Goal: Information Seeking & Learning: Find specific fact

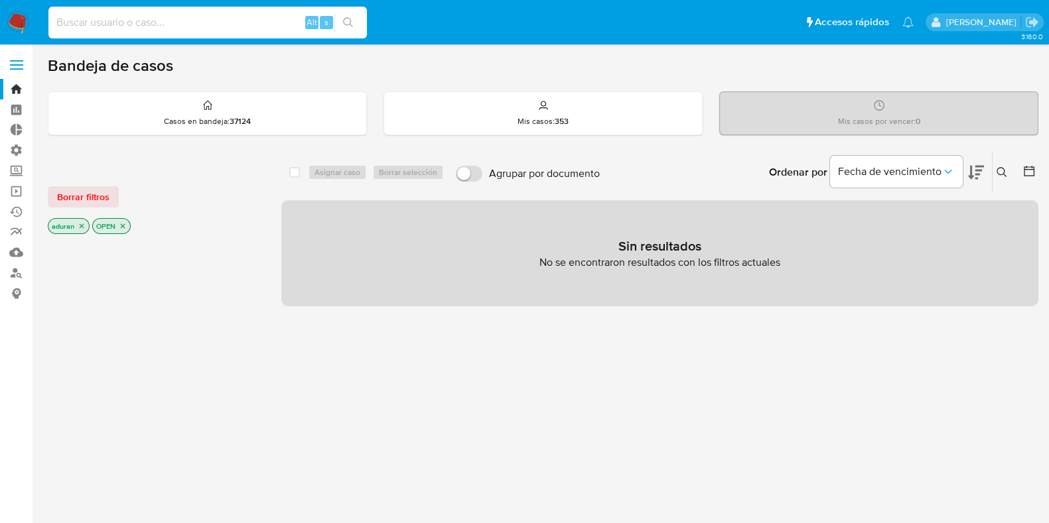
click at [214, 25] on input at bounding box center [207, 22] width 318 height 17
paste input "1153259038"
type input "1153259038"
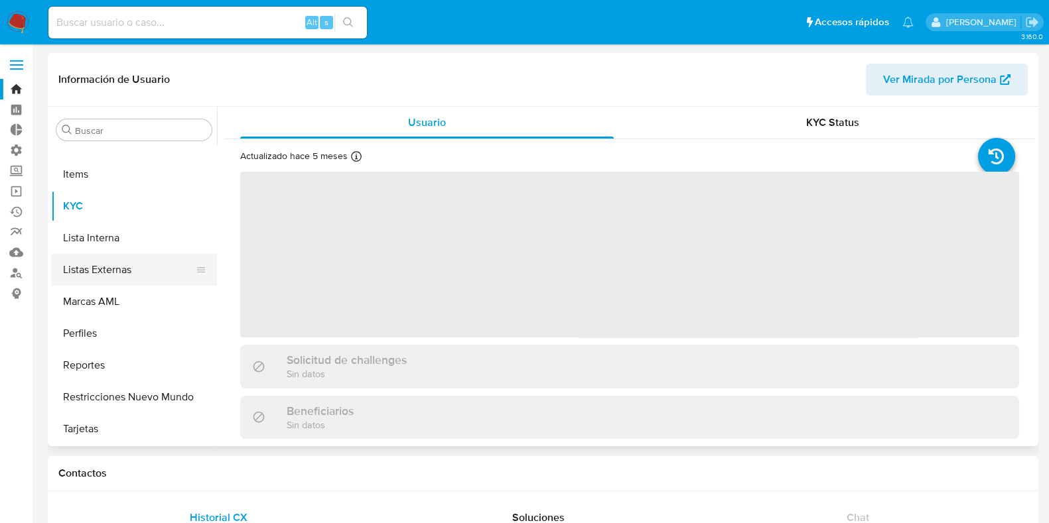
select select "10"
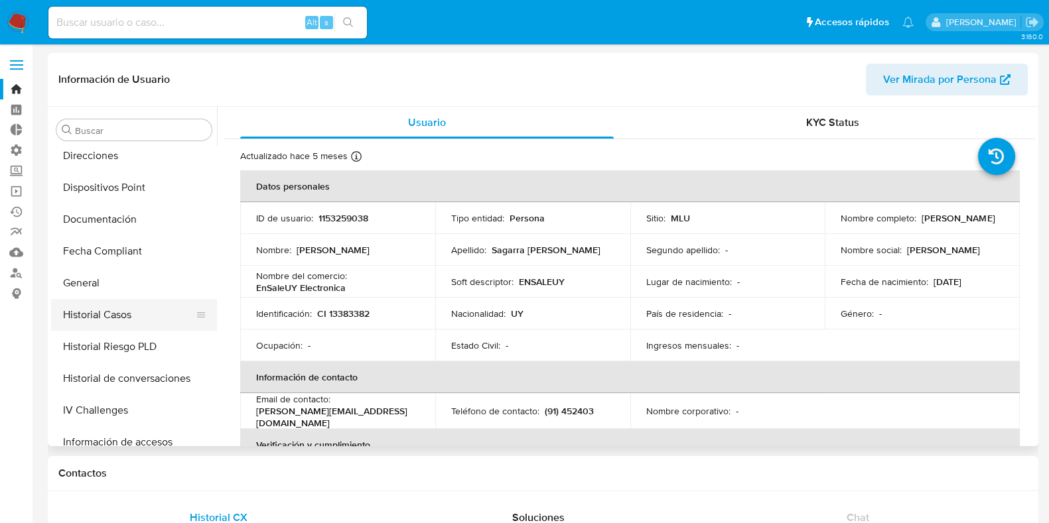
click at [129, 314] on button "Historial Casos" at bounding box center [128, 315] width 155 height 32
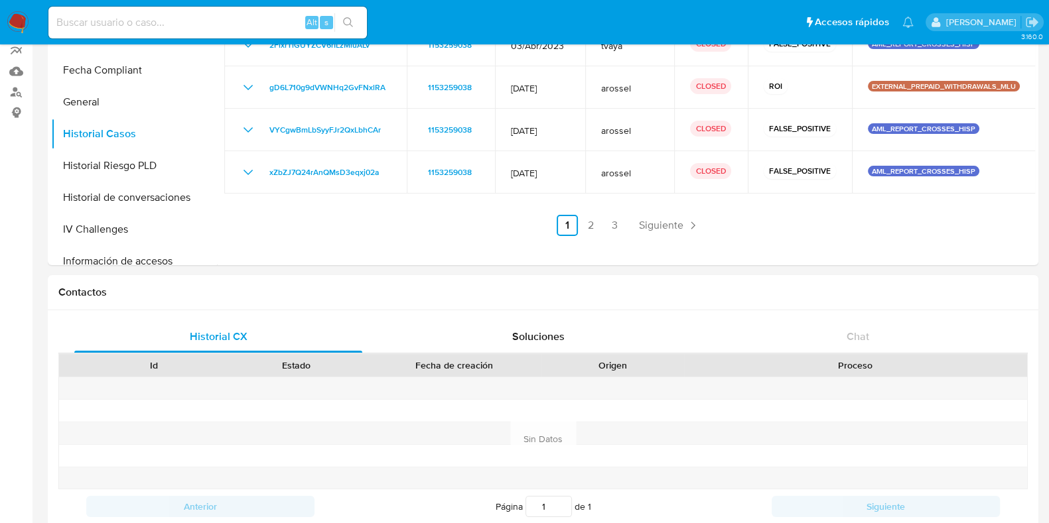
scroll to position [331, 0]
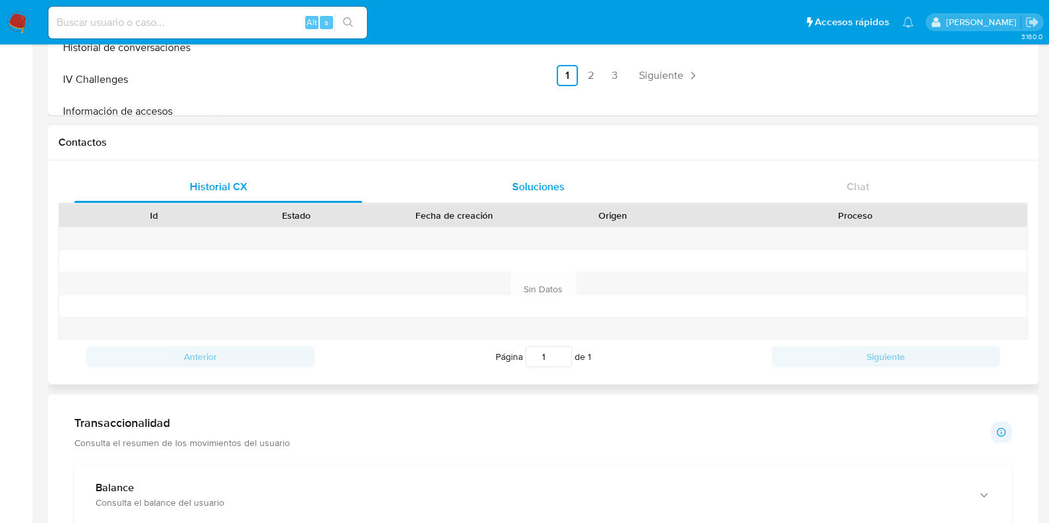
click at [611, 184] on div "Soluciones" at bounding box center [538, 187] width 288 height 32
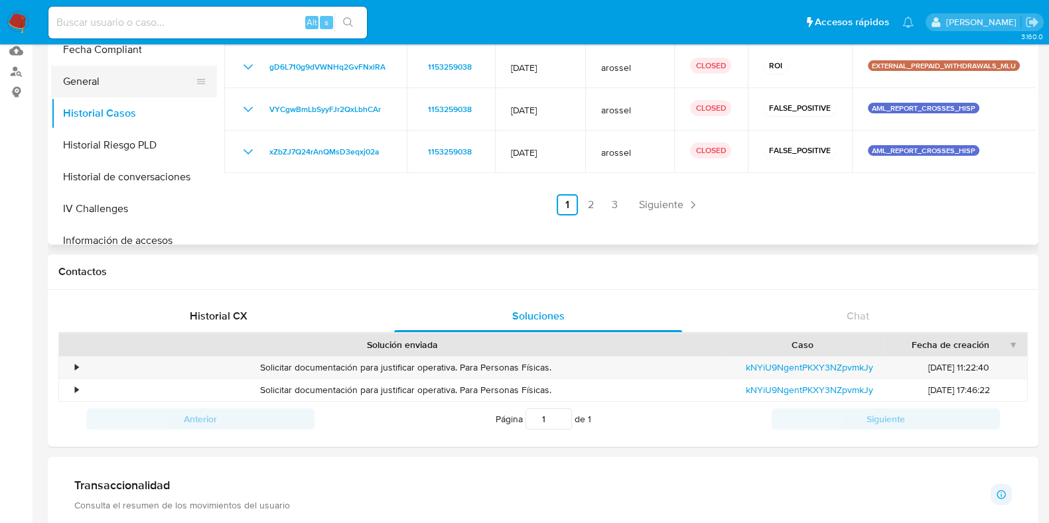
scroll to position [0, 0]
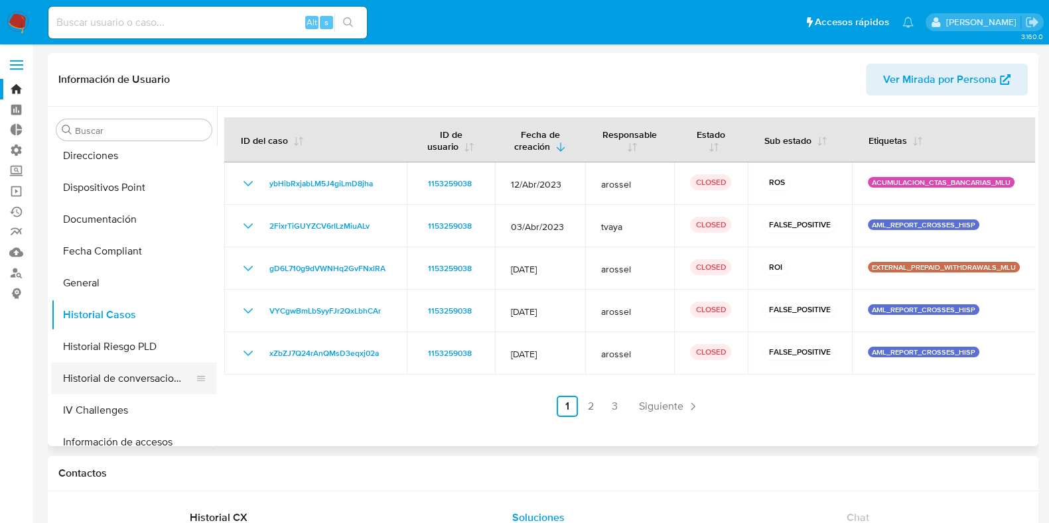
click at [126, 381] on button "Historial de conversaciones" at bounding box center [128, 379] width 155 height 32
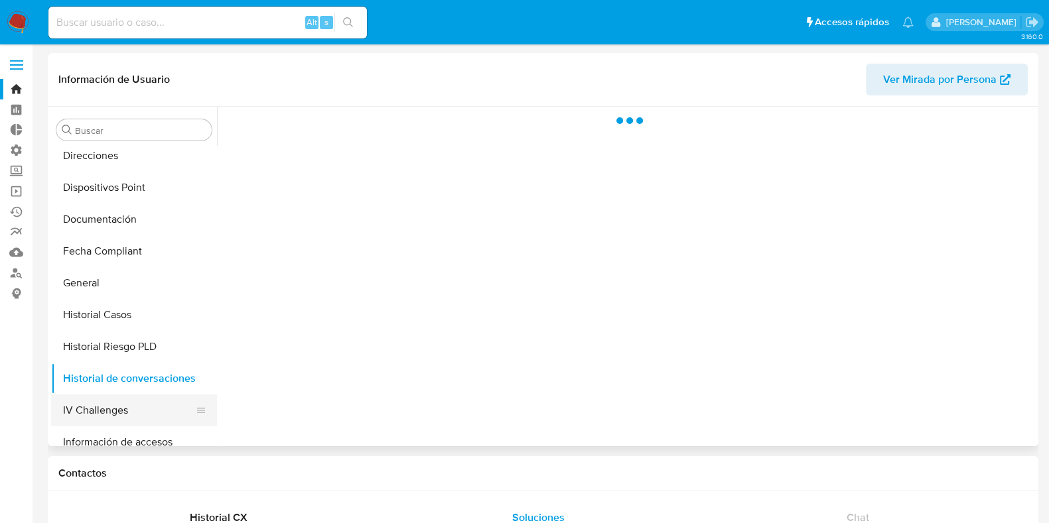
scroll to position [344, 0]
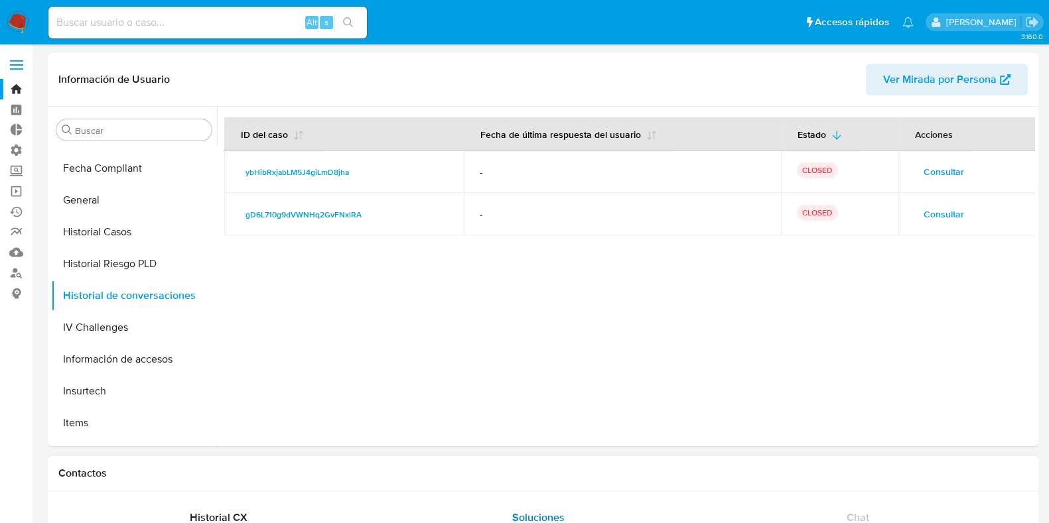
click at [661, 511] on div "Soluciones" at bounding box center [538, 518] width 288 height 32
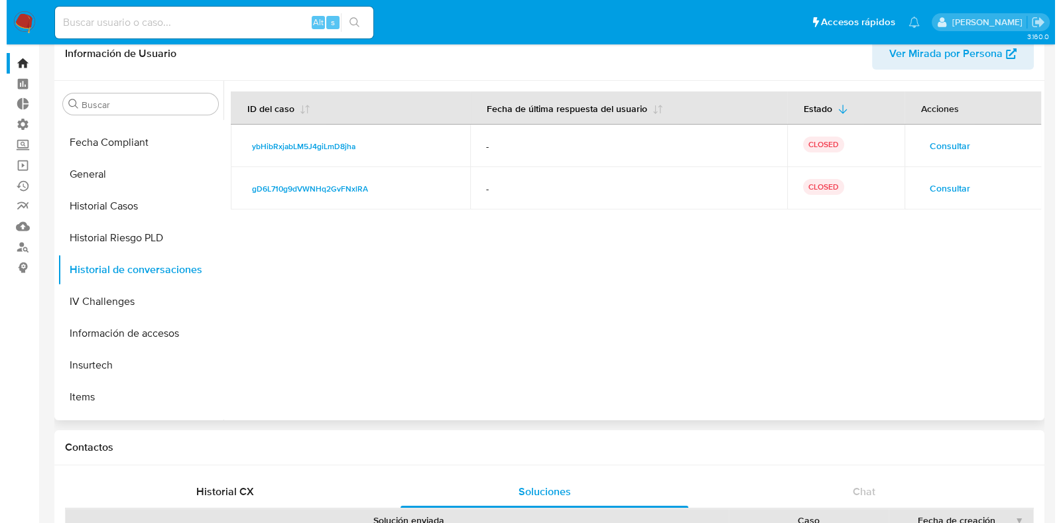
scroll to position [0, 0]
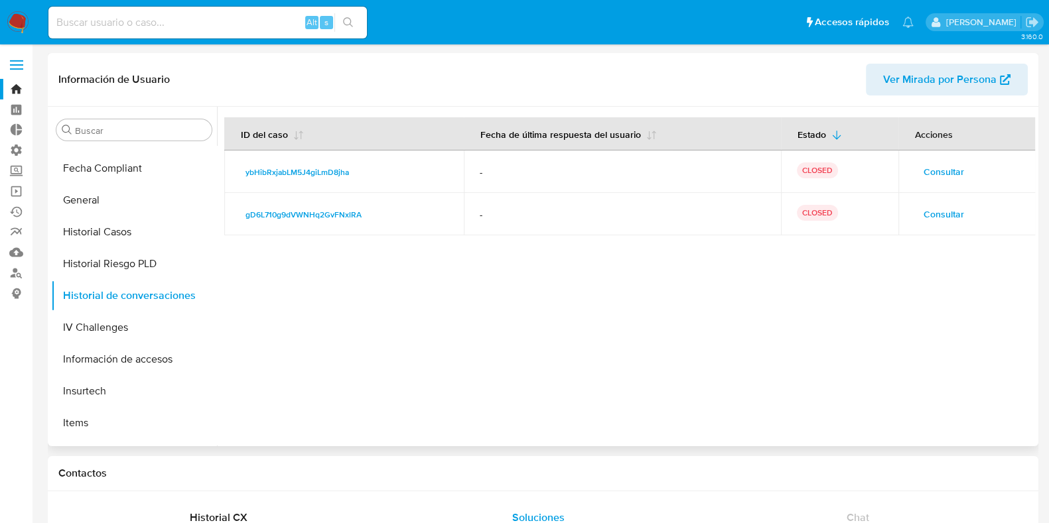
click at [350, 356] on div at bounding box center [626, 277] width 818 height 340
click at [926, 218] on span "Consultar" at bounding box center [943, 214] width 40 height 19
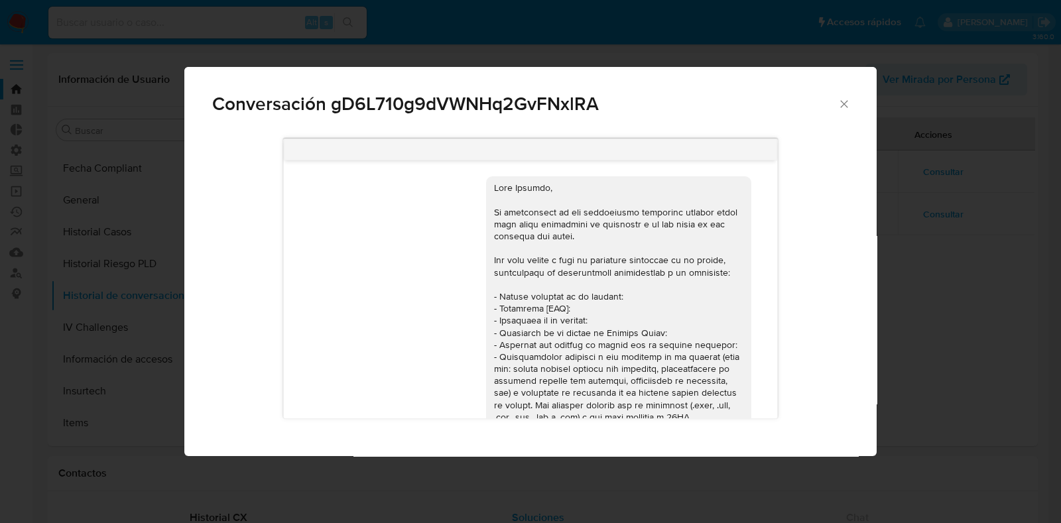
click at [836, 101] on div "Conversación gD6L710g9dVWNHq2GvFNxlRA" at bounding box center [530, 98] width 692 height 63
click at [844, 96] on div "Conversación gD6L710g9dVWNHq2GvFNxlRA" at bounding box center [530, 98] width 692 height 63
click at [843, 98] on icon "Cerrar" at bounding box center [844, 103] width 13 height 13
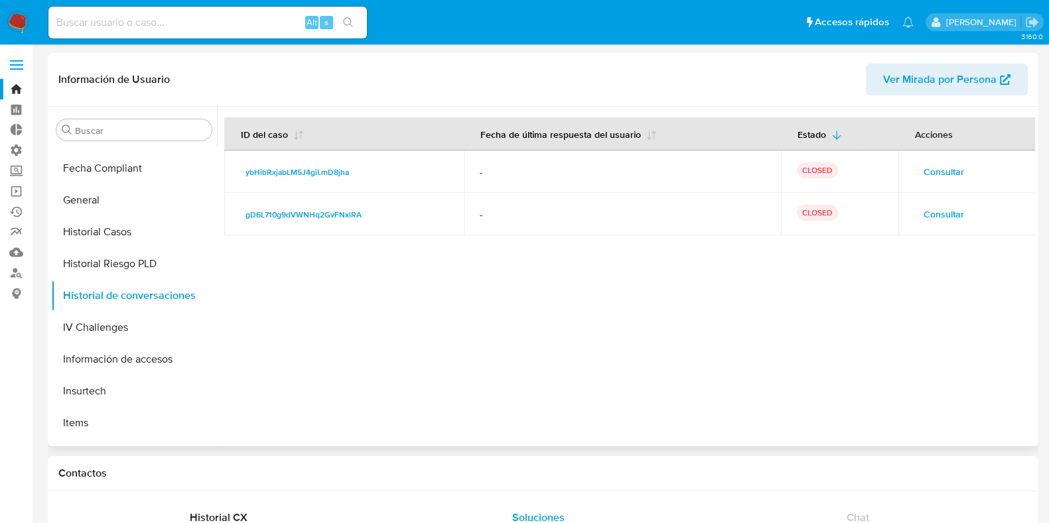
click at [927, 178] on span "Consultar" at bounding box center [943, 171] width 40 height 19
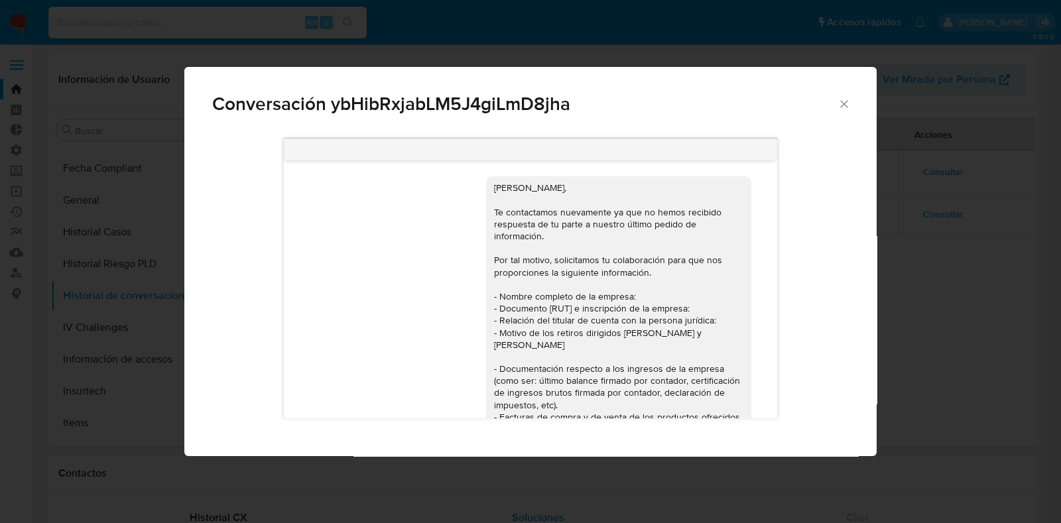
click at [945, 283] on div "Conversación ybHibRxjabLM5J4giLmD8jha [PERSON_NAME], Te contactamos nuevamente …" at bounding box center [530, 261] width 1061 height 523
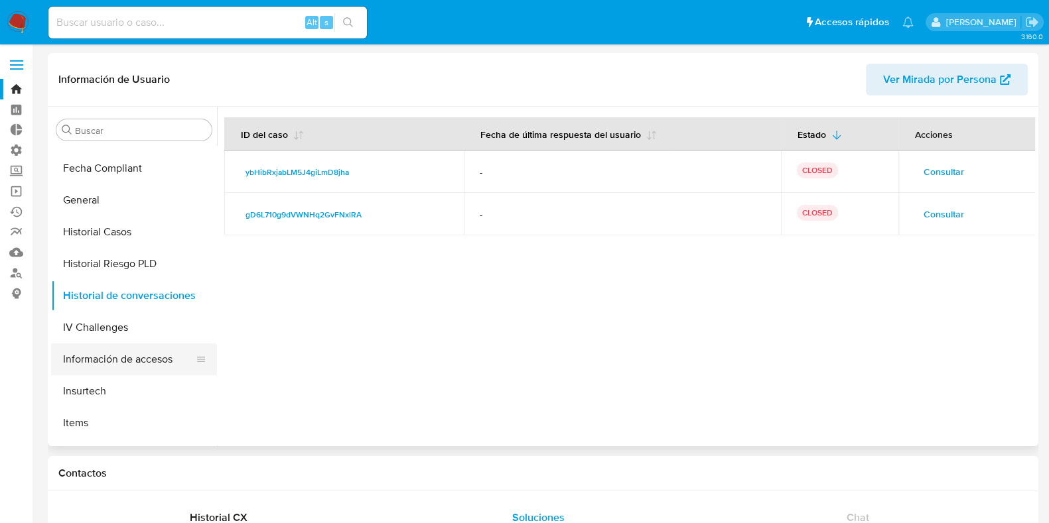
scroll to position [178, 0]
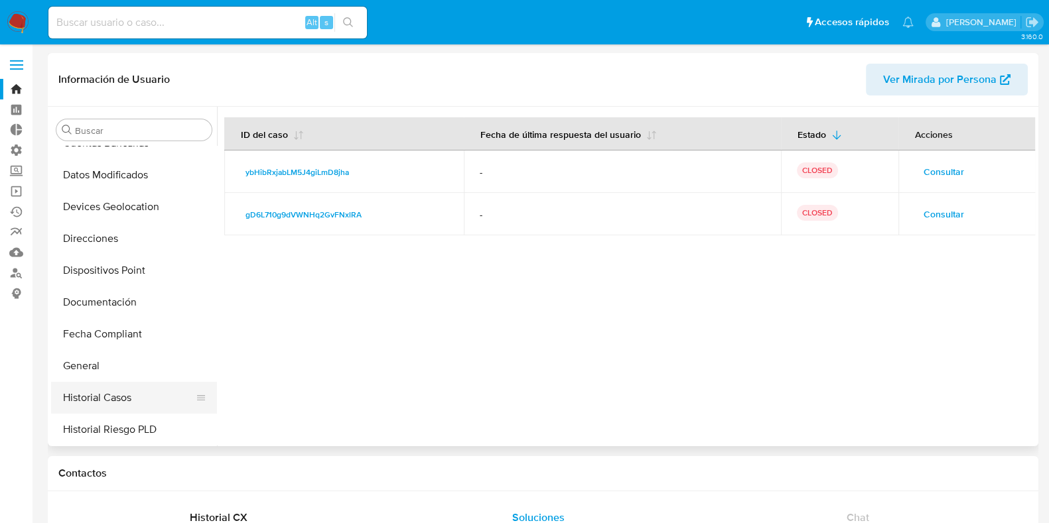
click at [116, 397] on button "Historial Casos" at bounding box center [128, 398] width 155 height 32
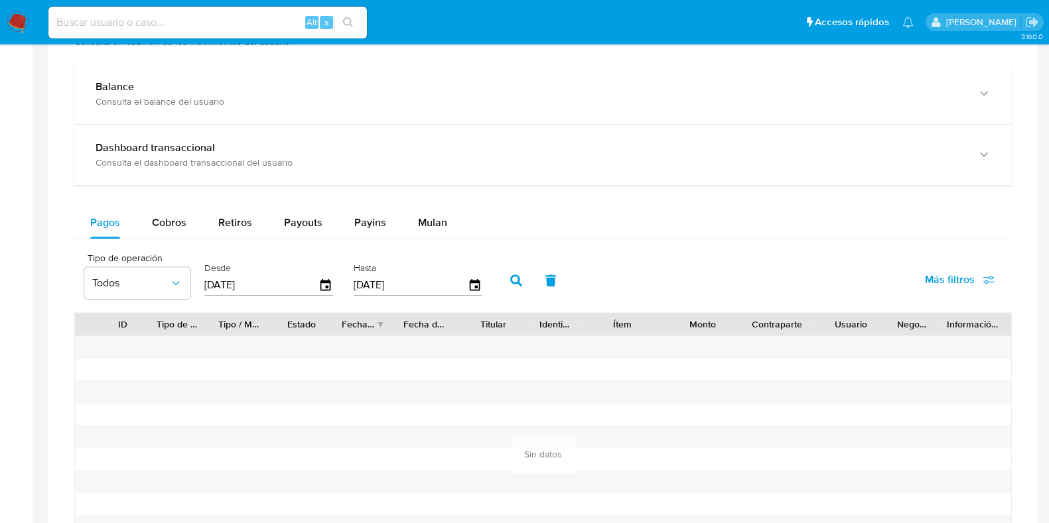
scroll to position [663, 0]
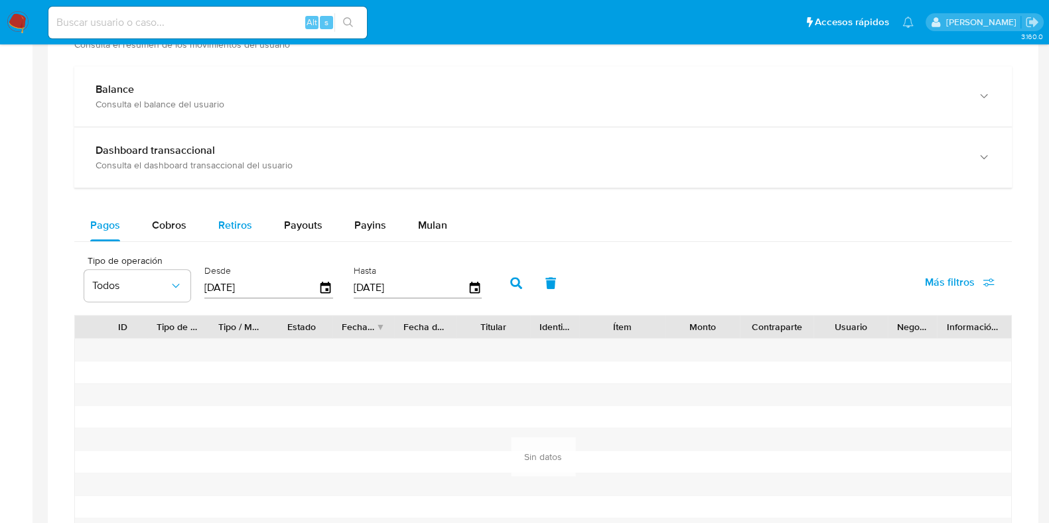
click at [219, 227] on span "Retiros" at bounding box center [235, 225] width 34 height 15
select select "10"
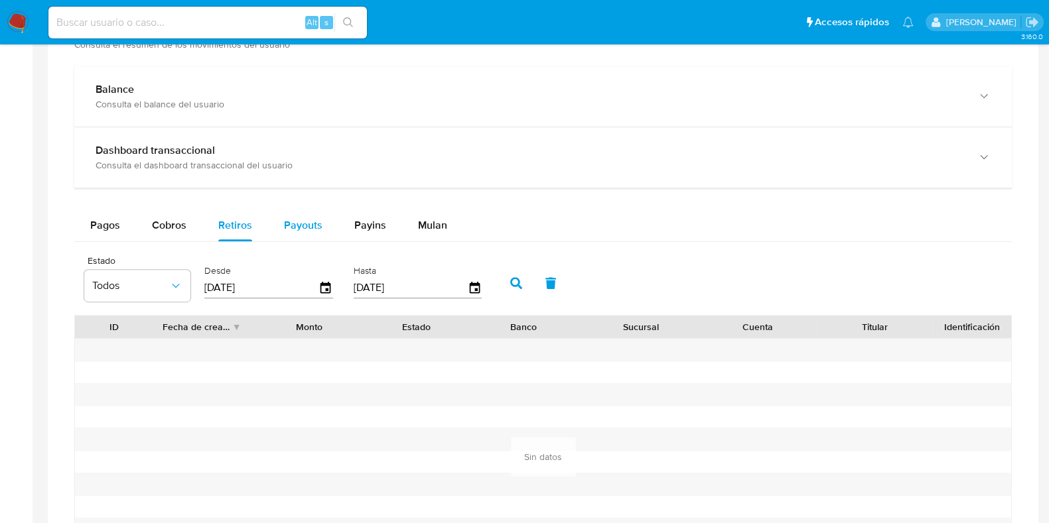
click at [308, 228] on span "Payouts" at bounding box center [303, 225] width 38 height 15
select select "10"
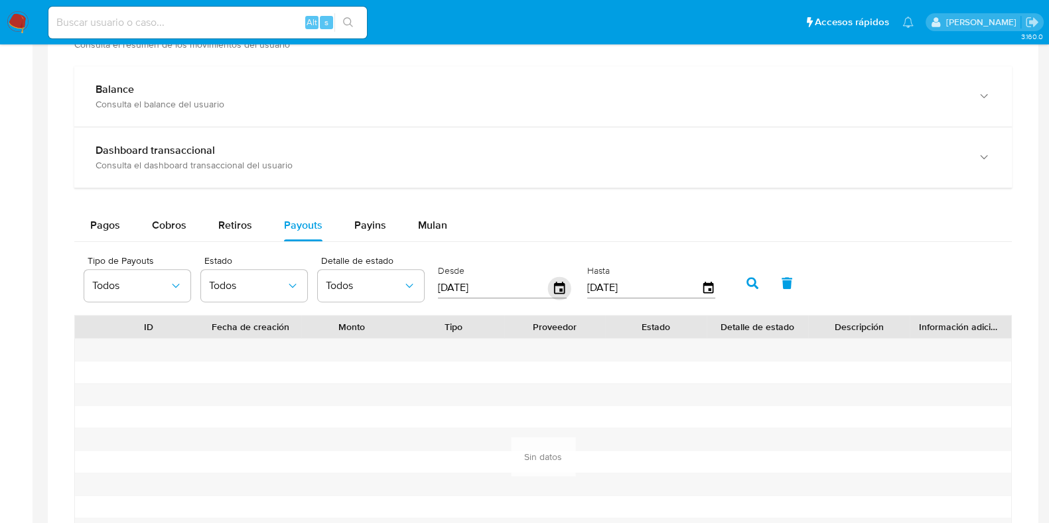
click at [556, 281] on icon "button" at bounding box center [559, 287] width 11 height 12
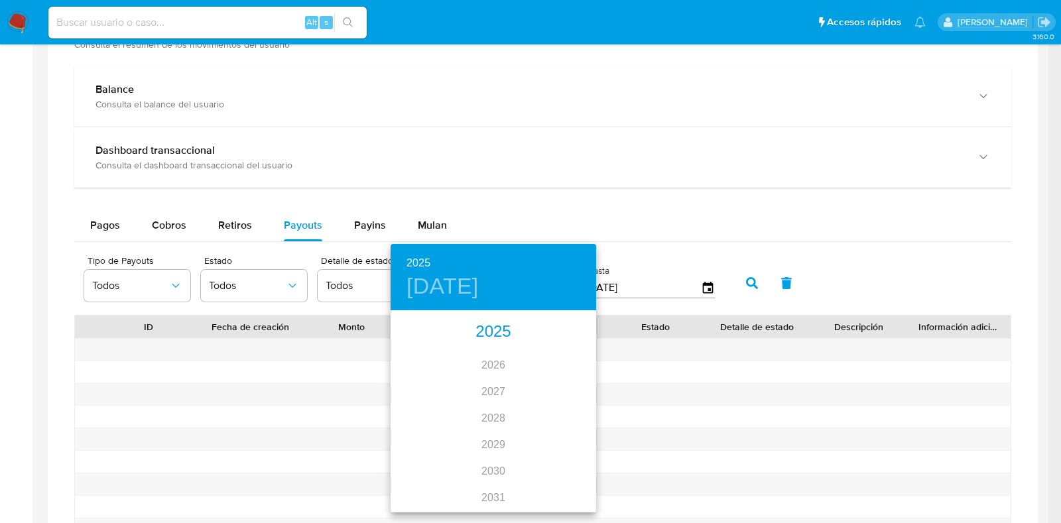
click at [493, 333] on div "2025" at bounding box center [494, 332] width 206 height 27
click at [554, 344] on div "mar." at bounding box center [562, 337] width 68 height 50
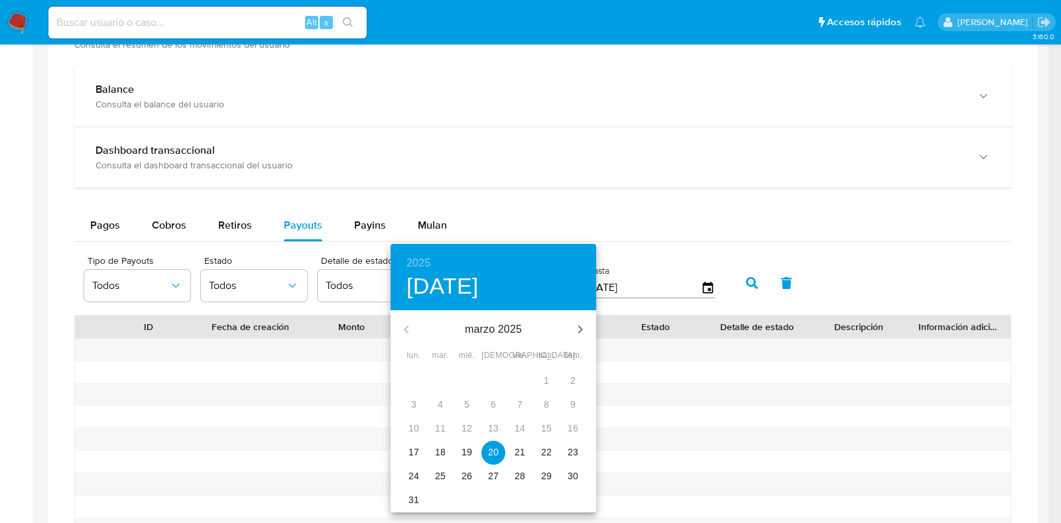
click at [415, 456] on p "17" at bounding box center [414, 452] width 11 height 13
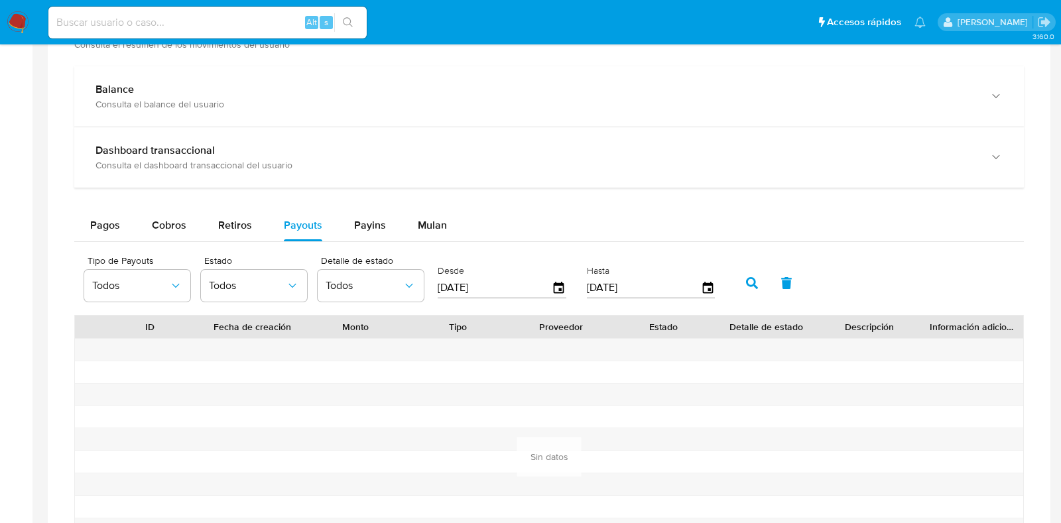
type input "[DATE]"
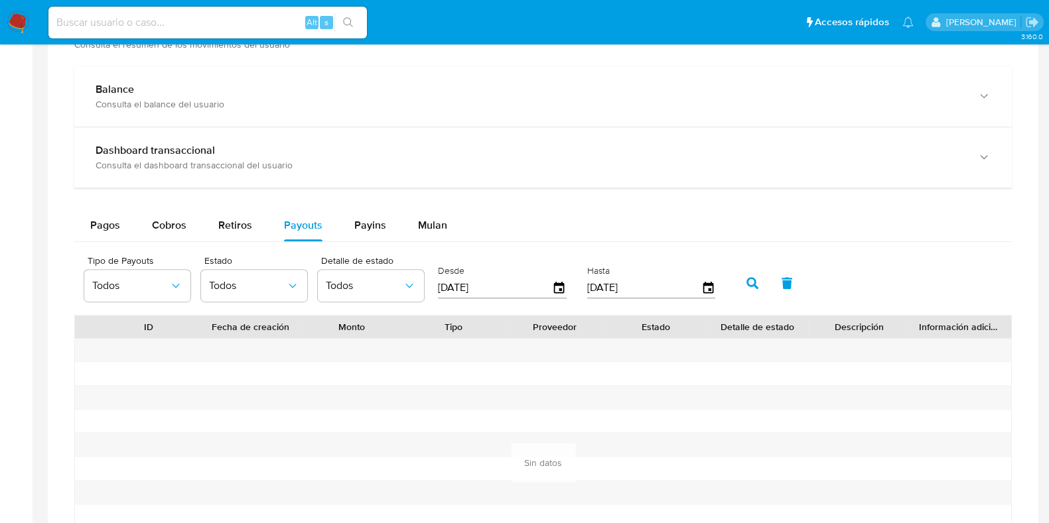
click at [749, 282] on icon "button" at bounding box center [752, 283] width 12 height 12
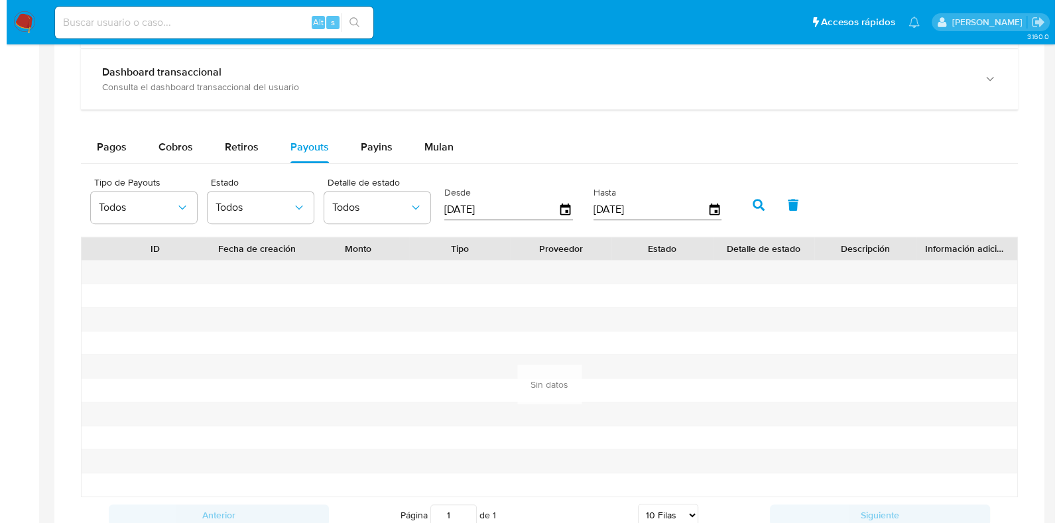
scroll to position [829, 0]
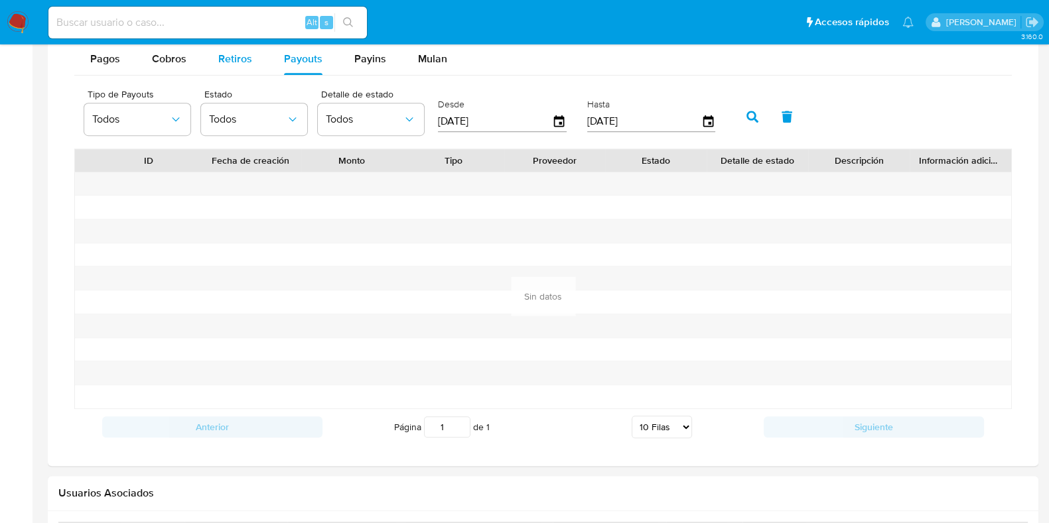
click at [229, 62] on span "Retiros" at bounding box center [235, 58] width 34 height 15
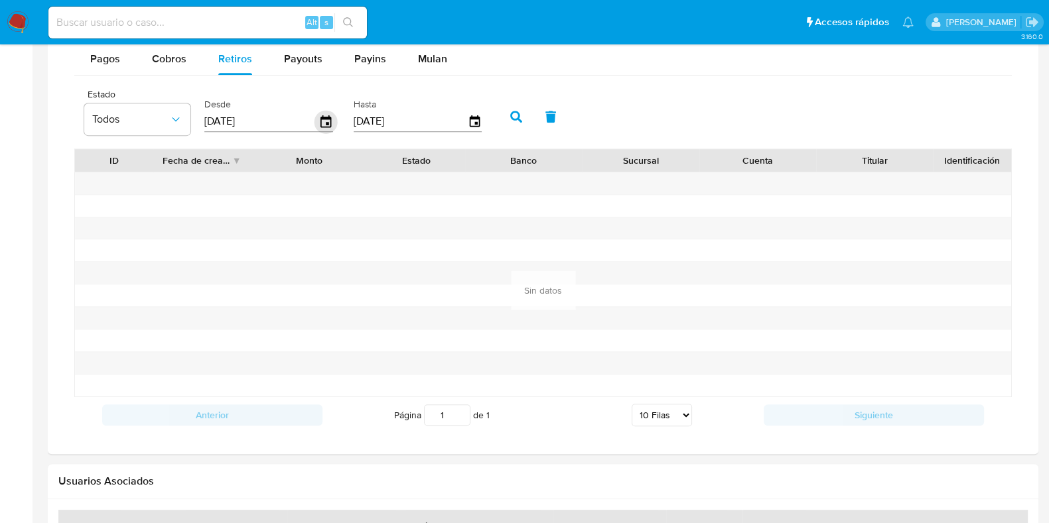
click at [315, 113] on div "[DATE]" at bounding box center [268, 121] width 129 height 21
click at [325, 119] on icon "button" at bounding box center [325, 121] width 23 height 23
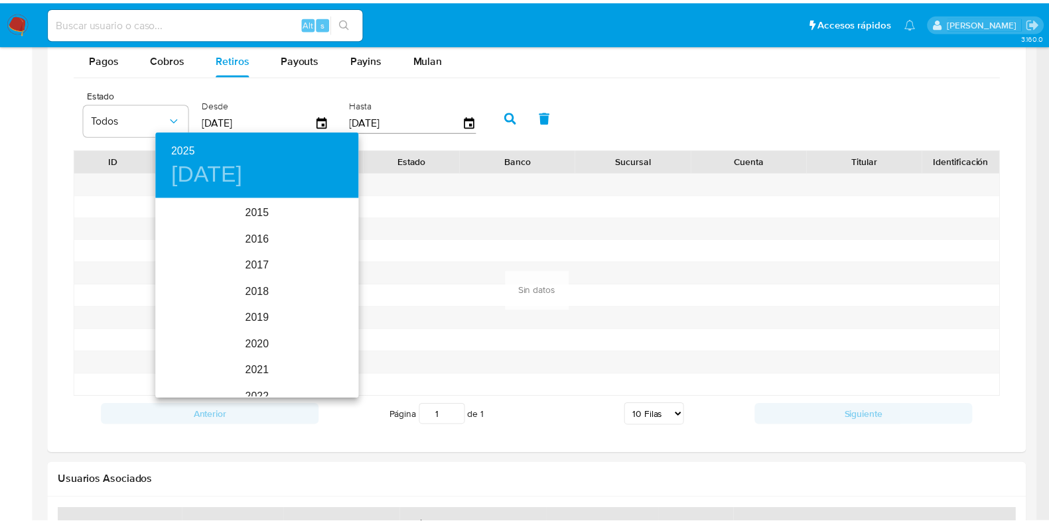
scroll to position [186, 0]
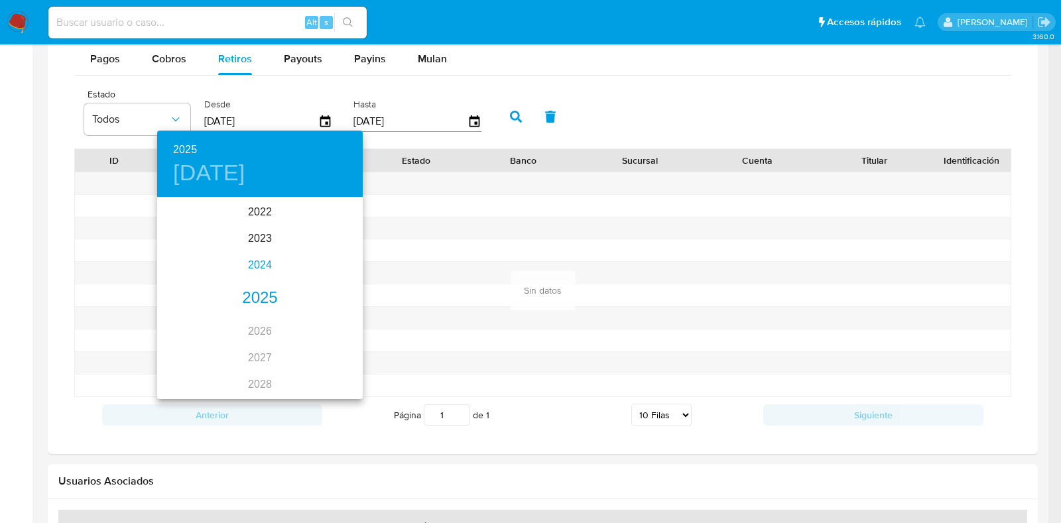
click at [255, 264] on div "2024" at bounding box center [260, 265] width 206 height 27
click at [253, 326] on div "ago." at bounding box center [259, 323] width 68 height 50
type input "[DATE]"
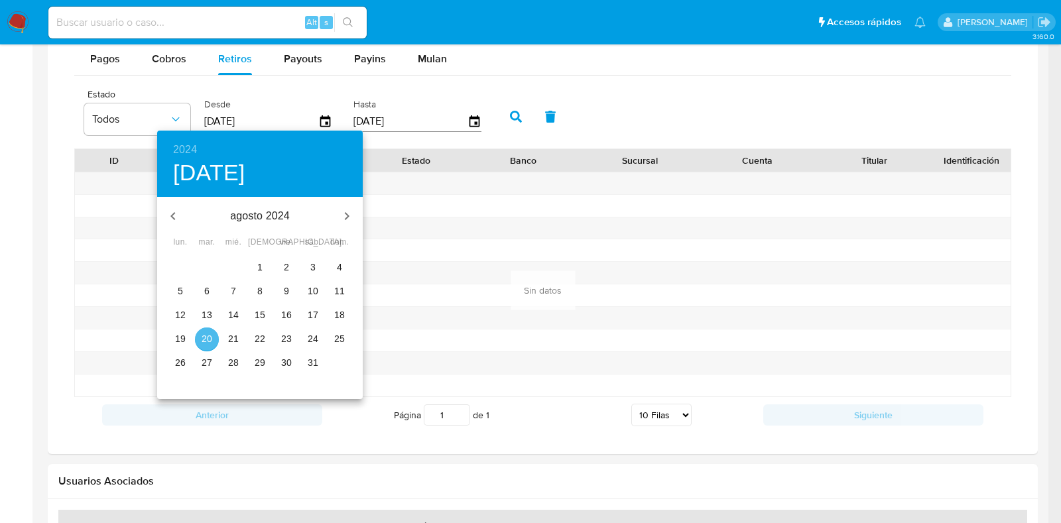
click at [205, 340] on p "20" at bounding box center [207, 338] width 11 height 13
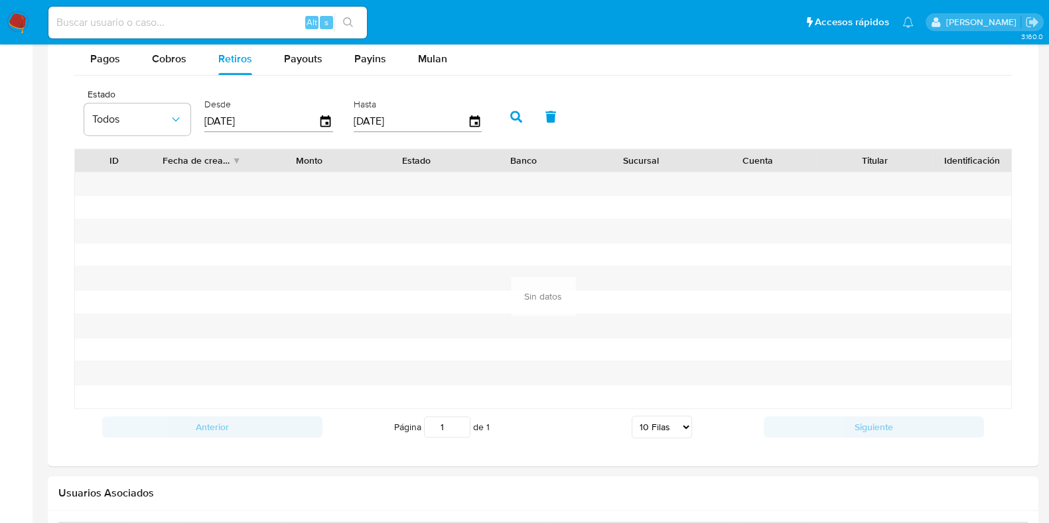
click at [510, 114] on icon "button" at bounding box center [516, 117] width 12 height 12
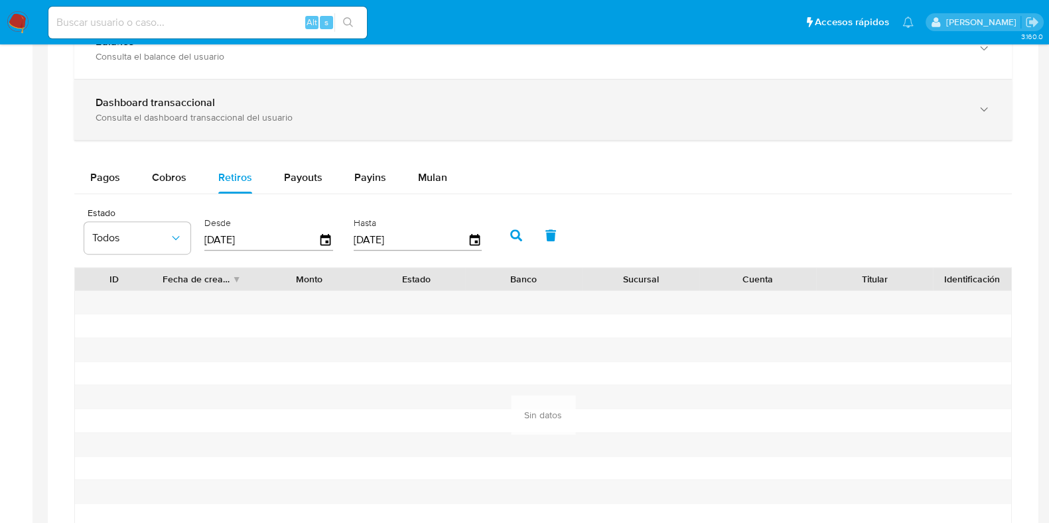
scroll to position [663, 0]
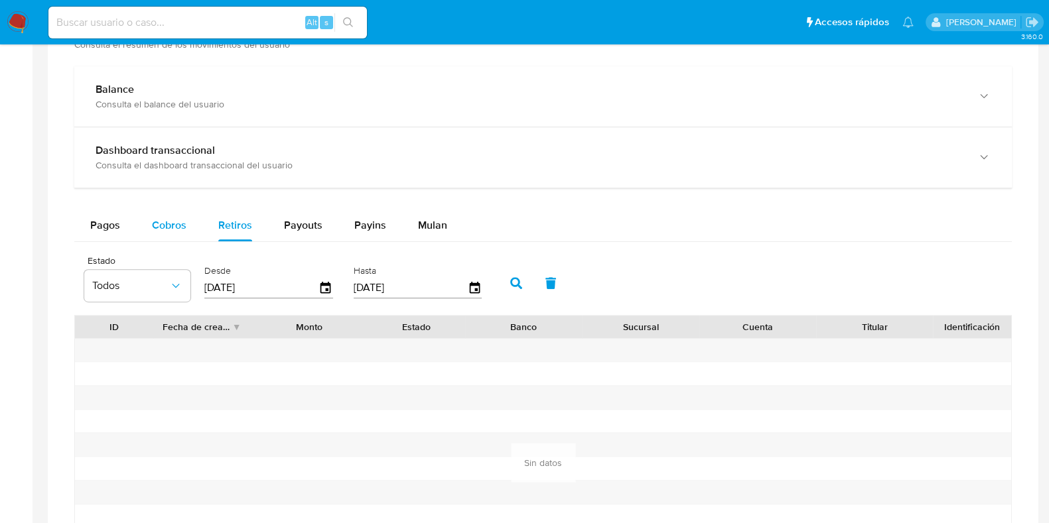
click at [161, 227] on span "Cobros" at bounding box center [169, 225] width 34 height 15
select select "10"
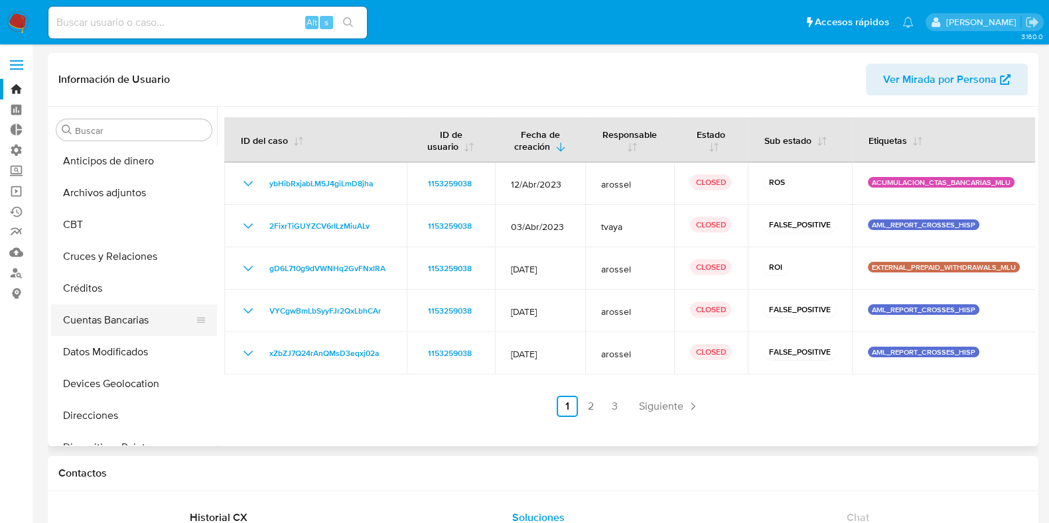
scroll to position [0, 0]
click at [129, 200] on button "Archivos adjuntos" at bounding box center [128, 194] width 155 height 32
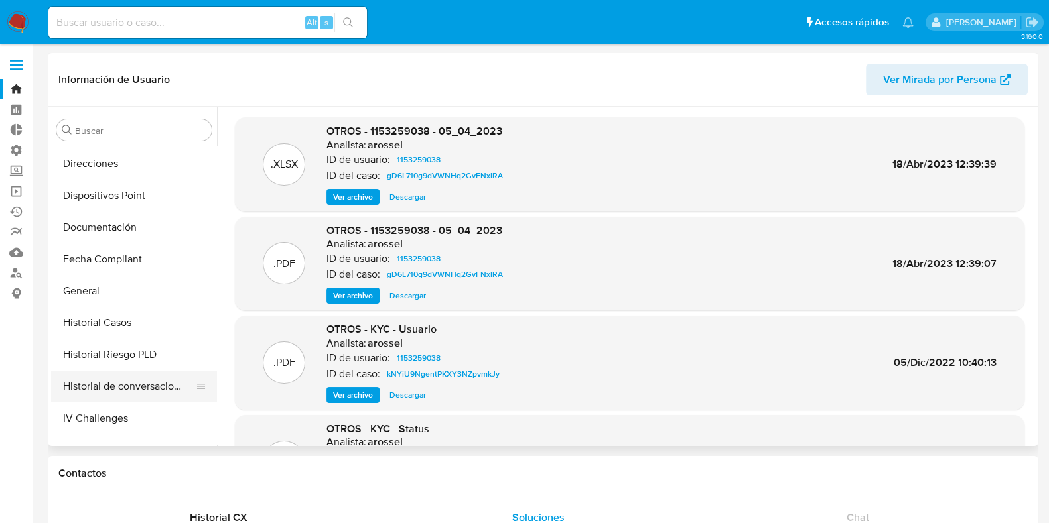
scroll to position [331, 0]
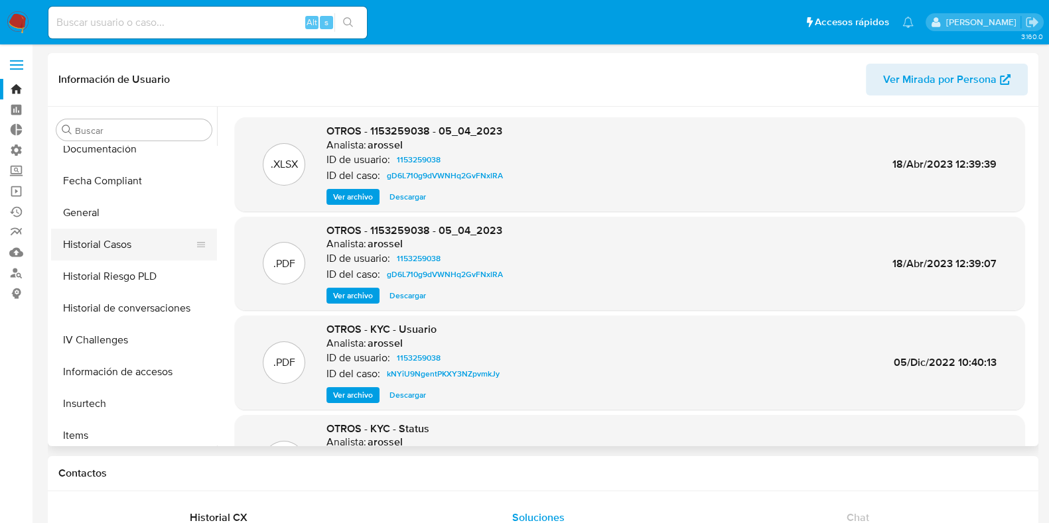
click at [86, 239] on button "Historial Casos" at bounding box center [128, 245] width 155 height 32
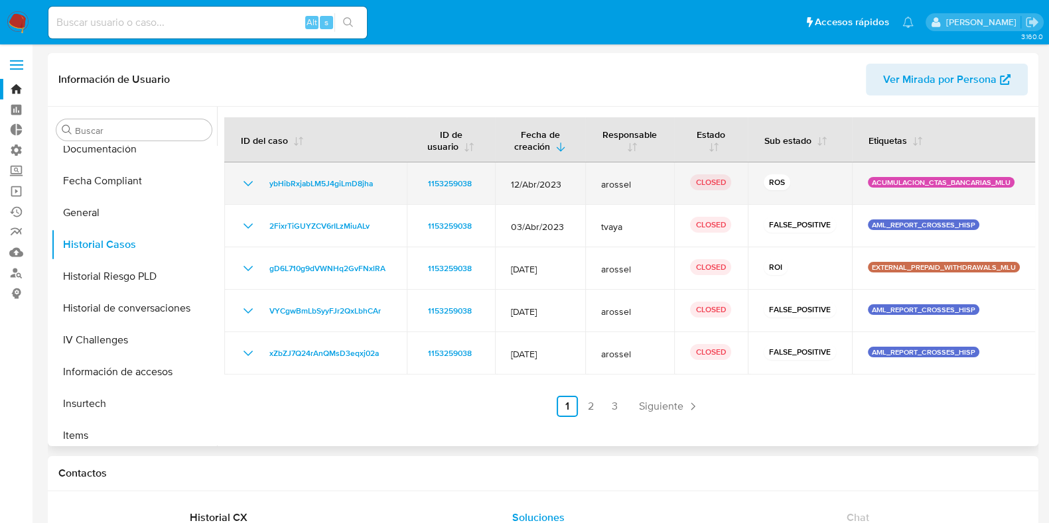
click at [243, 186] on icon "Mostrar/Ocultar" at bounding box center [248, 184] width 16 height 16
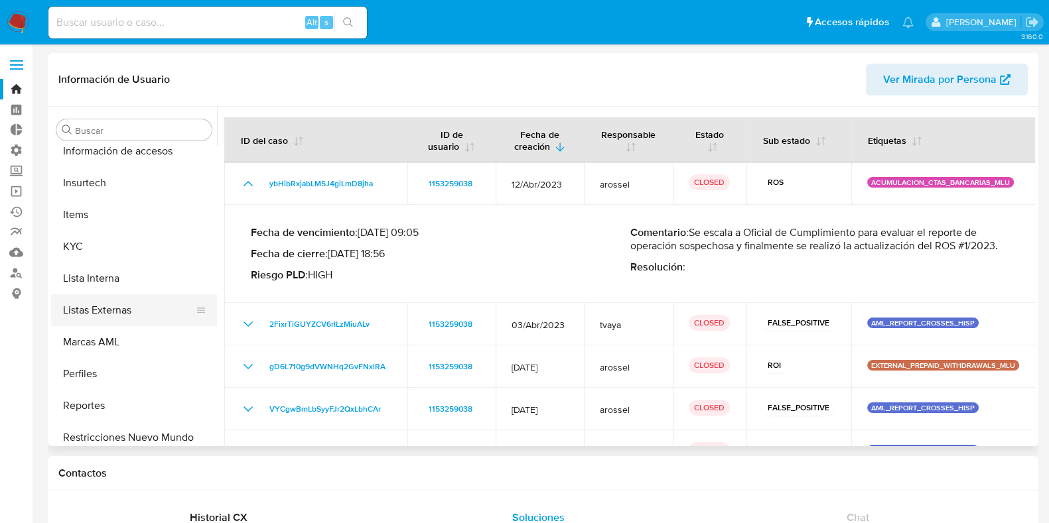
scroll to position [592, 0]
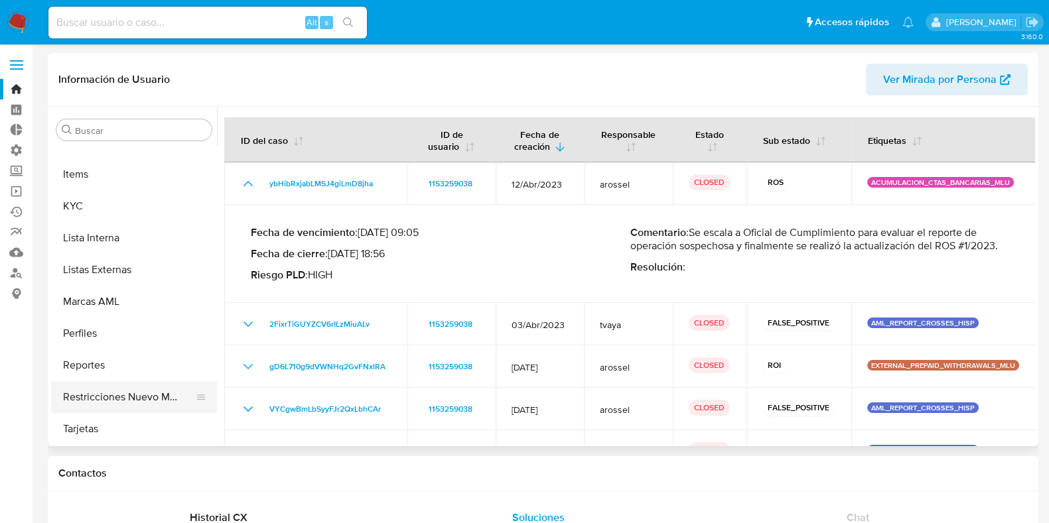
click at [142, 393] on button "Restricciones Nuevo Mundo" at bounding box center [128, 397] width 155 height 32
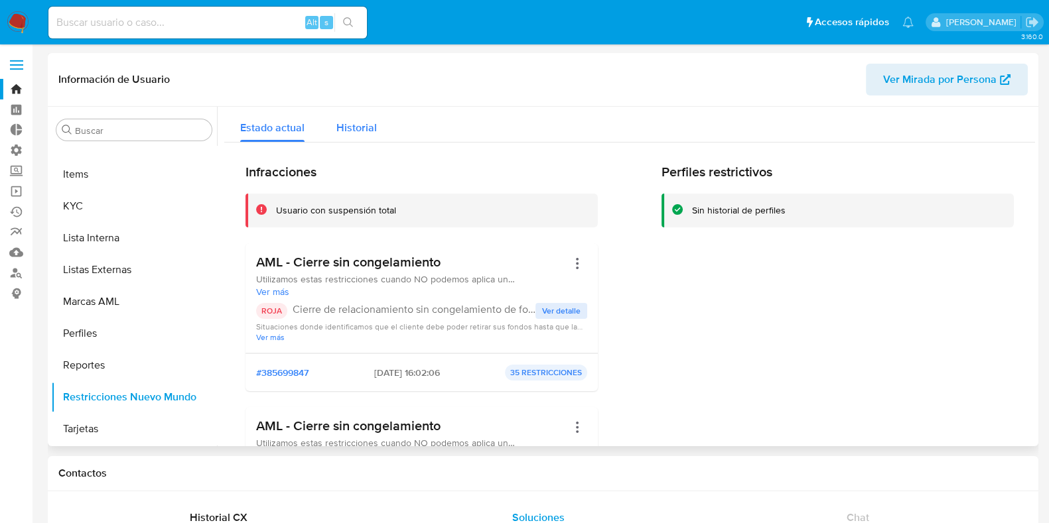
click at [365, 131] on span "Historial" at bounding box center [356, 127] width 40 height 15
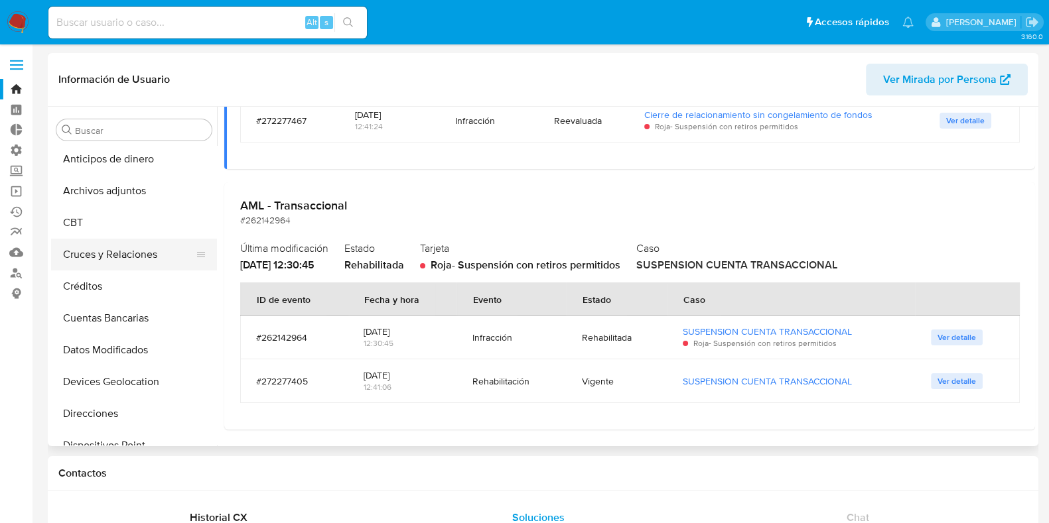
scroll to position [0, 0]
click at [145, 206] on button "Archivos adjuntos" at bounding box center [128, 194] width 155 height 32
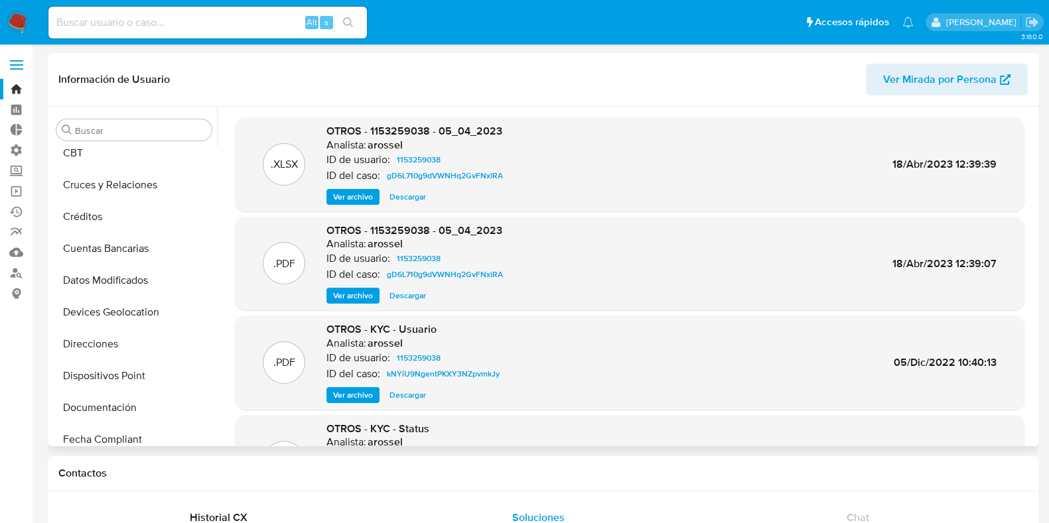
scroll to position [165, 0]
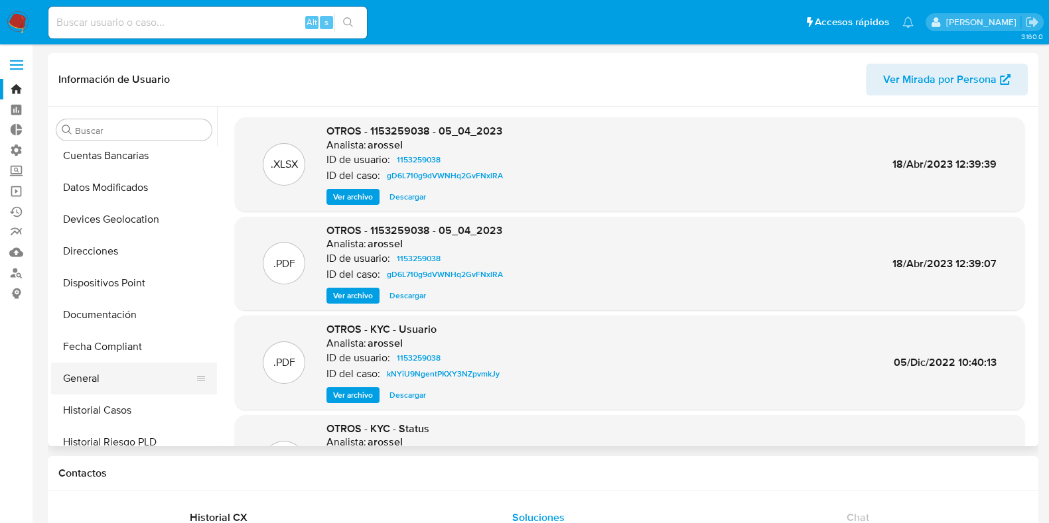
click at [147, 371] on button "General" at bounding box center [128, 379] width 155 height 32
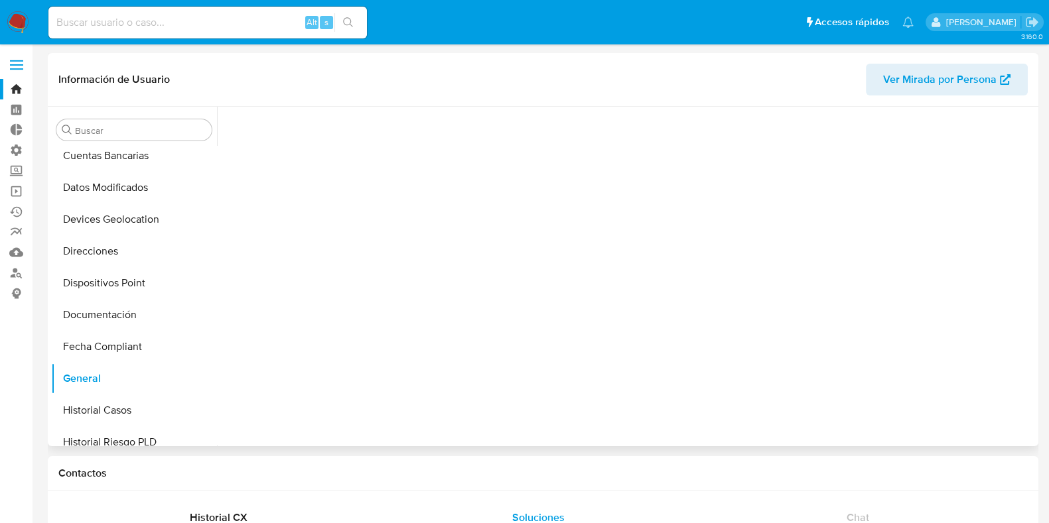
click at [930, 81] on span "Ver Mirada por Persona" at bounding box center [939, 80] width 113 height 32
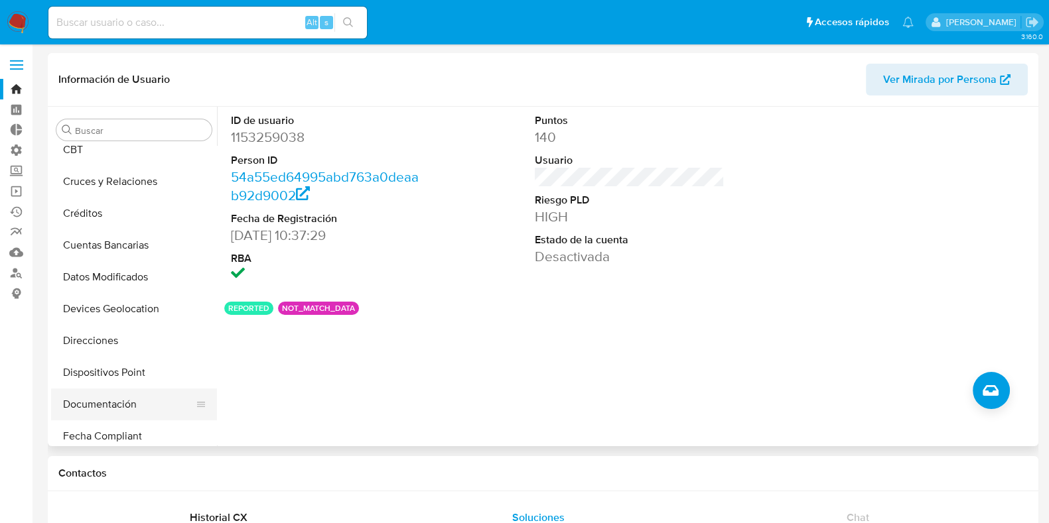
scroll to position [0, 0]
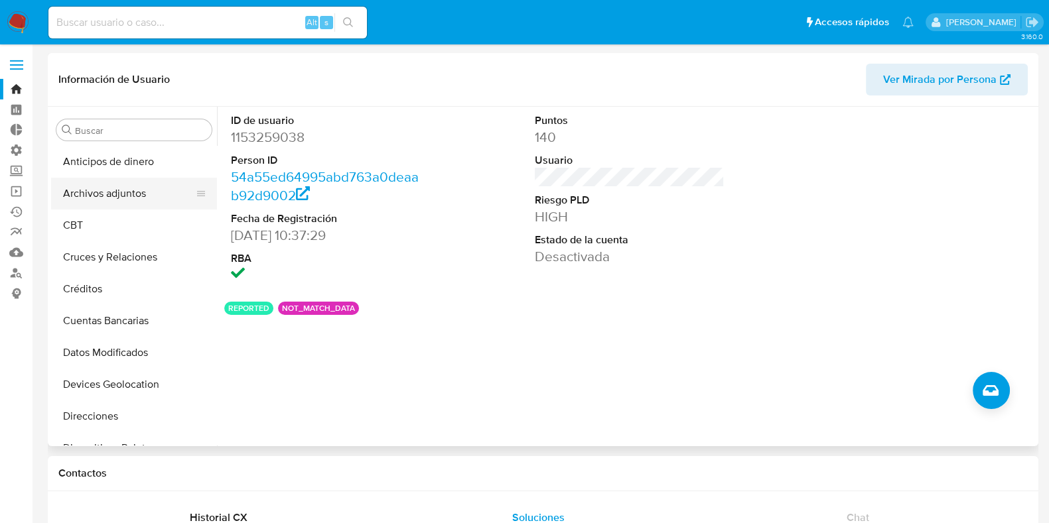
click at [142, 207] on button "Archivos adjuntos" at bounding box center [128, 194] width 155 height 32
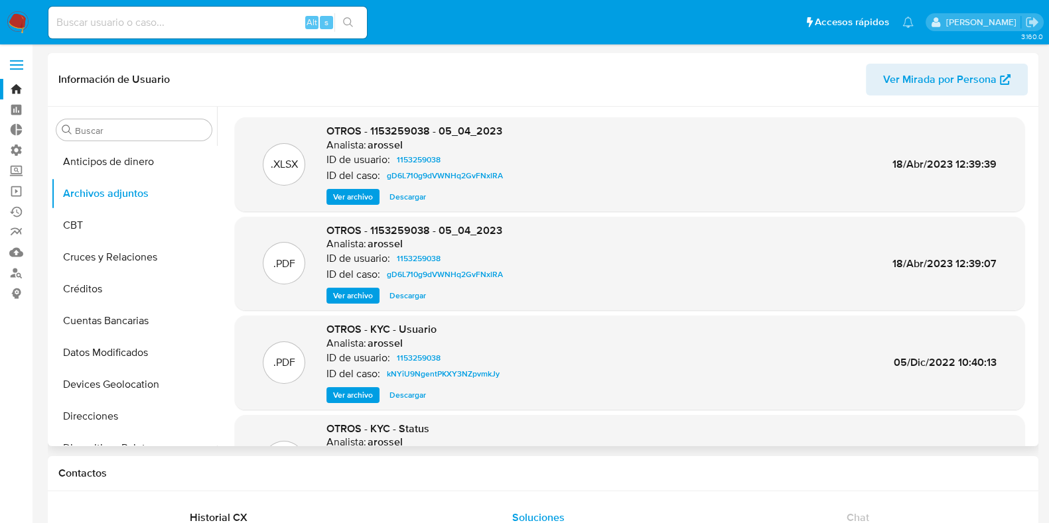
scroll to position [82, 0]
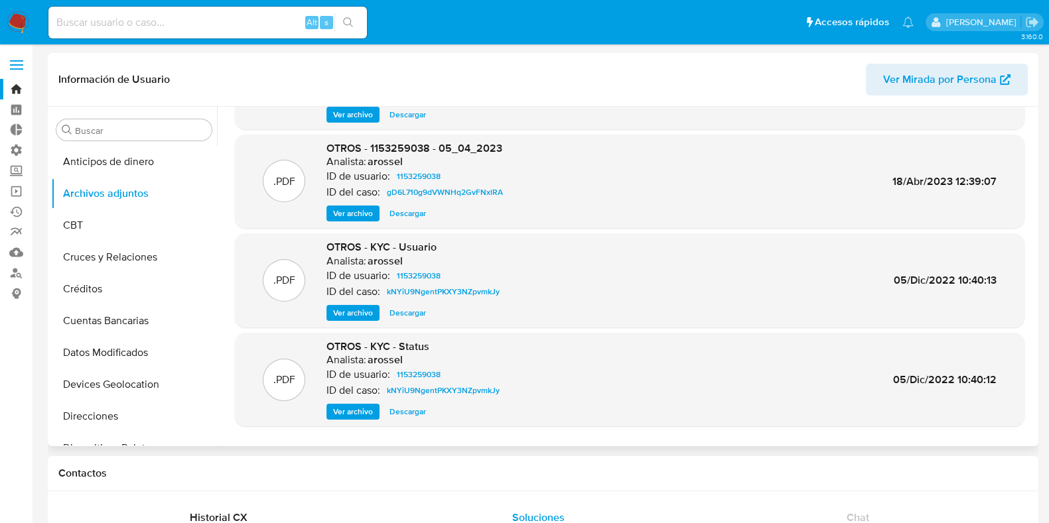
click at [363, 214] on span "Ver archivo" at bounding box center [353, 213] width 40 height 13
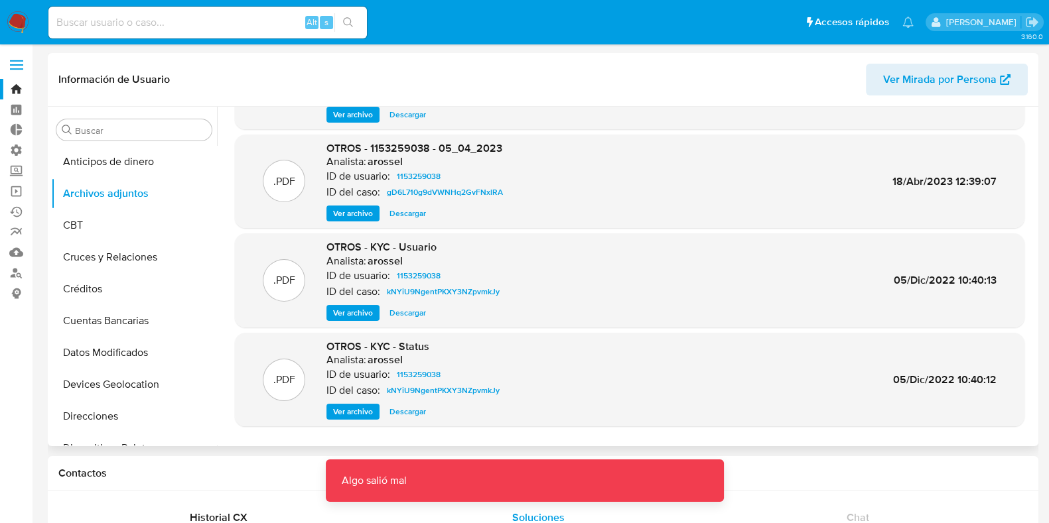
click at [412, 212] on span "Descargar" at bounding box center [407, 213] width 36 height 13
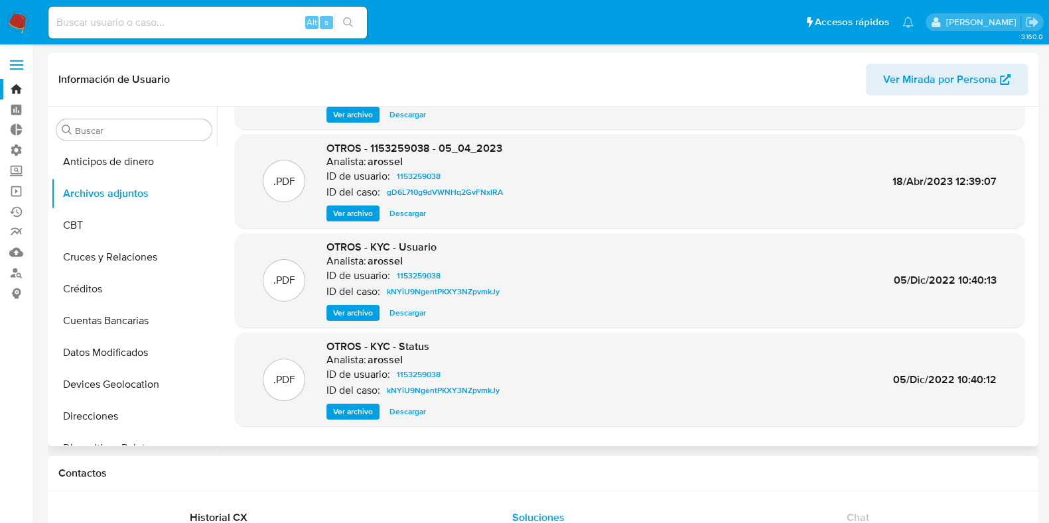
click at [408, 213] on span "Descargar" at bounding box center [407, 213] width 36 height 13
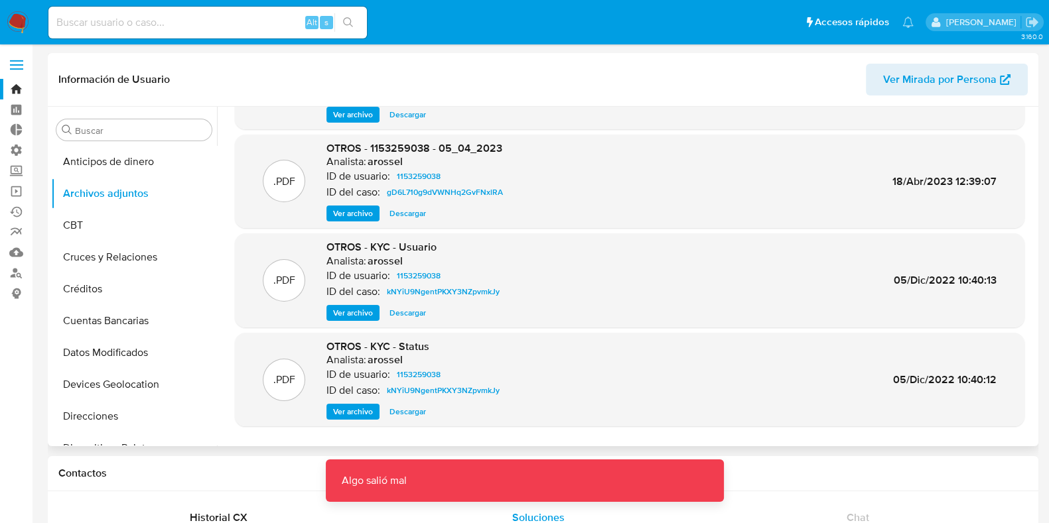
click at [450, 149] on span "OTROS - 1153259038 - 05_04_2023" at bounding box center [414, 148] width 176 height 15
drag, startPoint x: 447, startPoint y: 147, endPoint x: 379, endPoint y: 148, distance: 68.3
click at [380, 149] on span "OTROS - 1153259038 - 05_04_2023" at bounding box center [414, 148] width 176 height 15
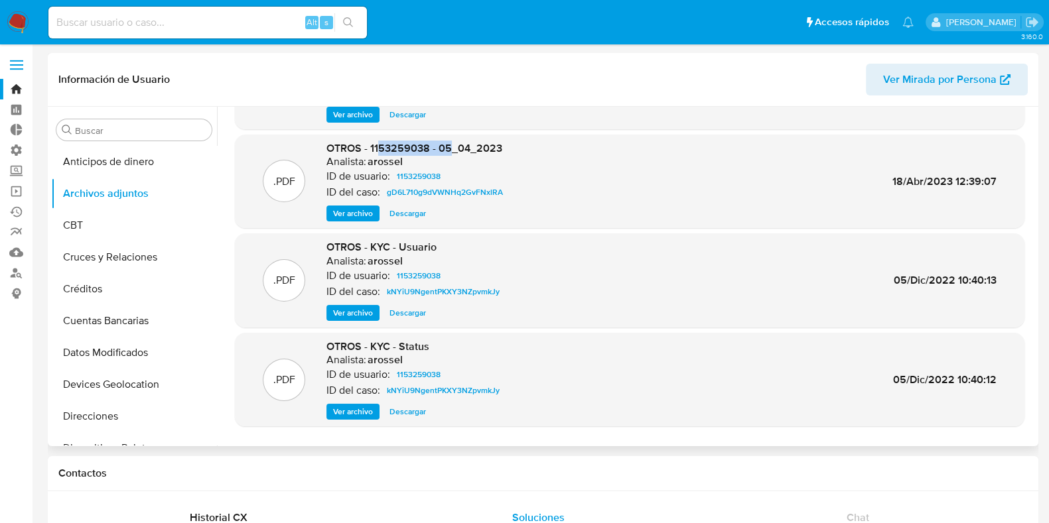
click at [379, 148] on span "OTROS - 1153259038 - 05_04_2023" at bounding box center [414, 148] width 176 height 15
drag, startPoint x: 519, startPoint y: 143, endPoint x: 336, endPoint y: 142, distance: 182.4
click at [336, 142] on div ".PDF OTROS - 1153259038 - 05_04_2023 Analista: arossel ID de usuario: 115325903…" at bounding box center [629, 181] width 776 height 81
click at [536, 163] on div ".PDF OTROS - 1153259038 - 05_04_2023 Analista: arossel ID de usuario: 115325903…" at bounding box center [629, 181] width 776 height 81
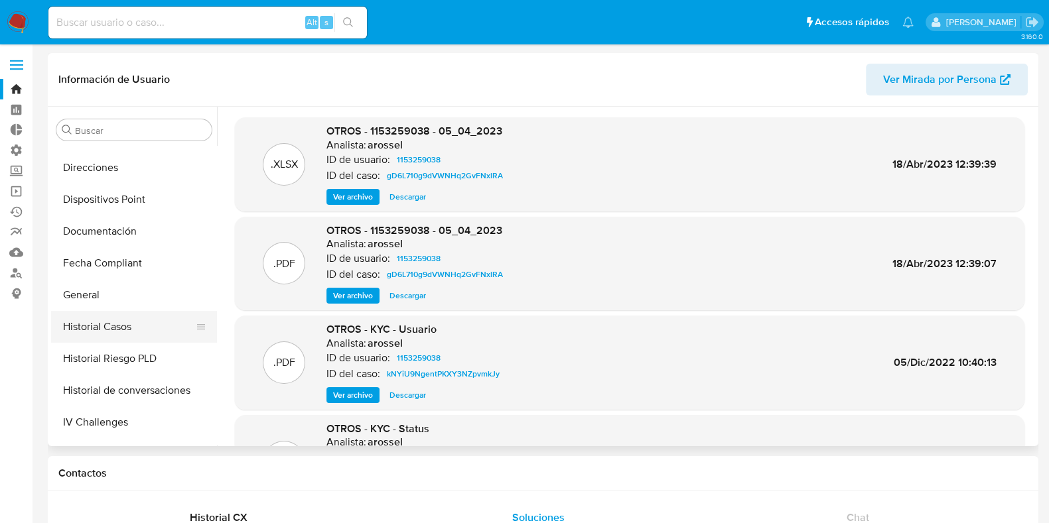
scroll to position [248, 0]
drag, startPoint x: 113, startPoint y: 296, endPoint x: 117, endPoint y: 319, distance: 23.0
click at [113, 300] on button "General" at bounding box center [134, 296] width 166 height 32
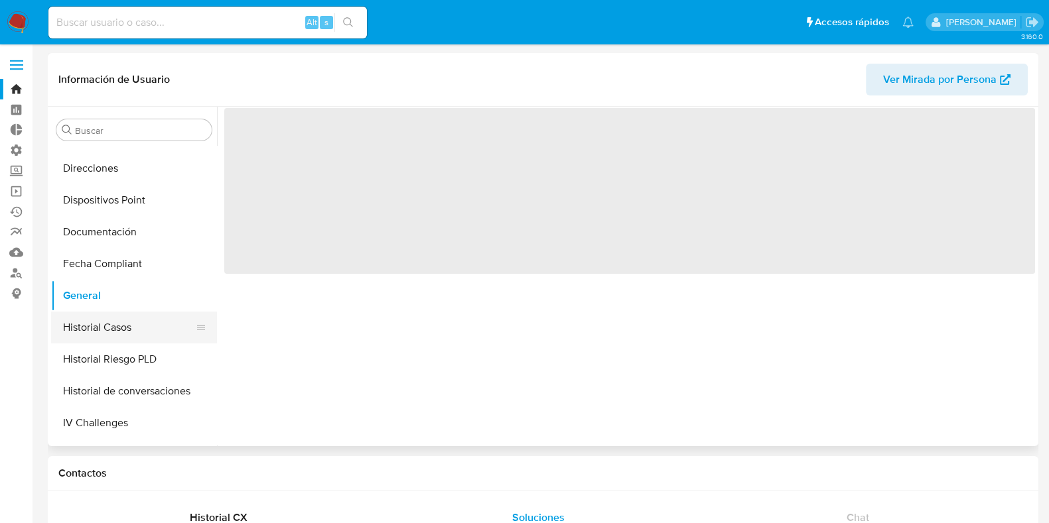
click at [117, 324] on button "Historial Casos" at bounding box center [128, 328] width 155 height 32
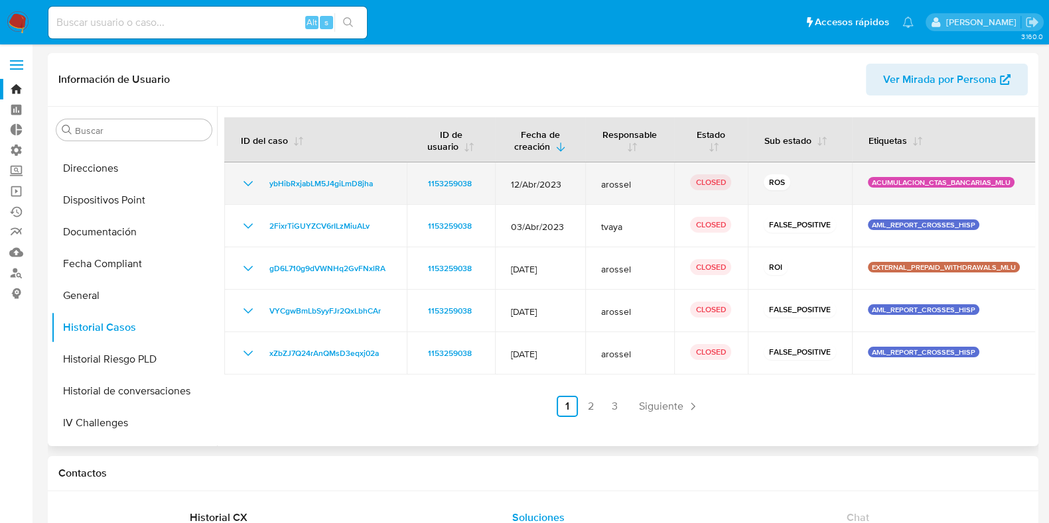
click at [259, 186] on div "ybHibRxjabLM5J4giLmD8jha" at bounding box center [315, 184] width 151 height 16
click at [250, 181] on icon "Mostrar/Ocultar" at bounding box center [248, 184] width 16 height 16
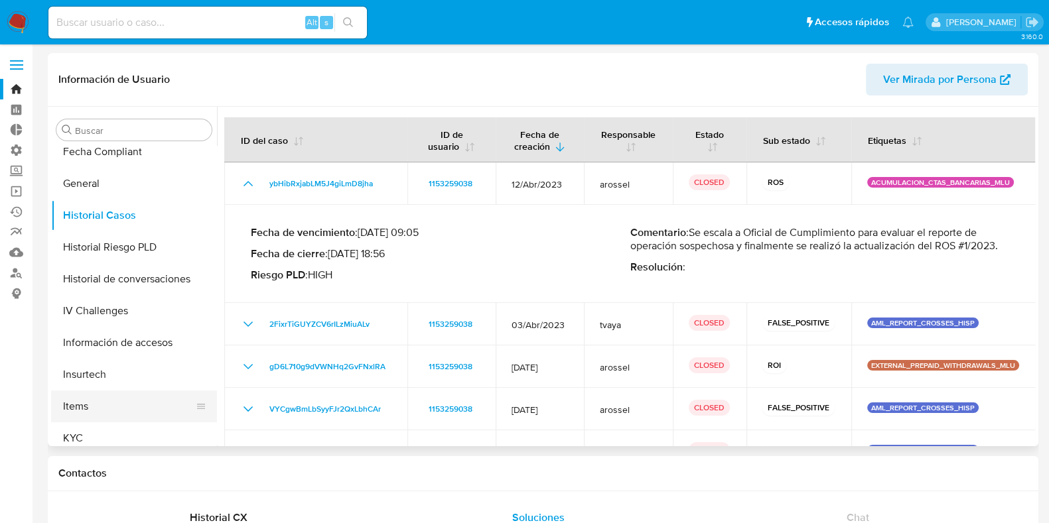
scroll to position [414, 0]
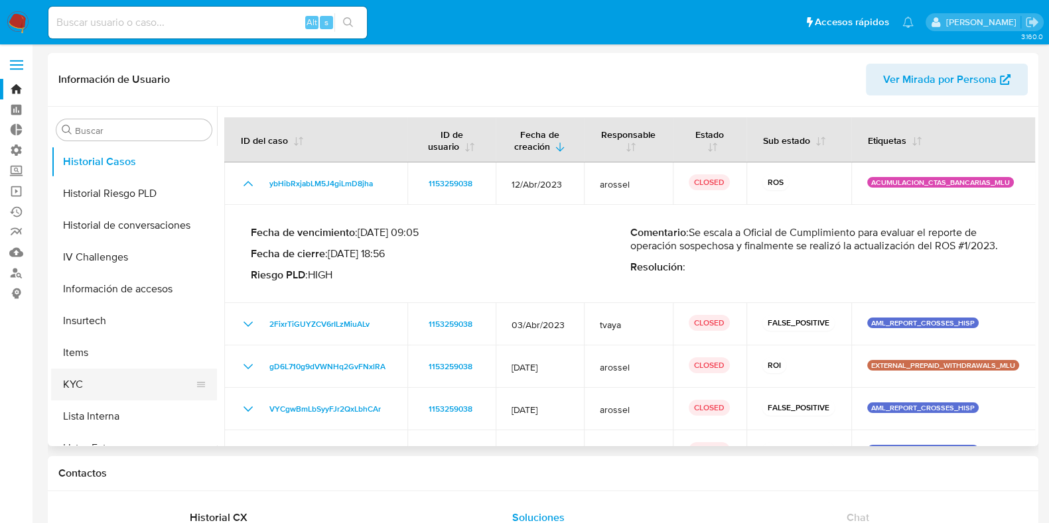
click at [109, 381] on button "KYC" at bounding box center [128, 385] width 155 height 32
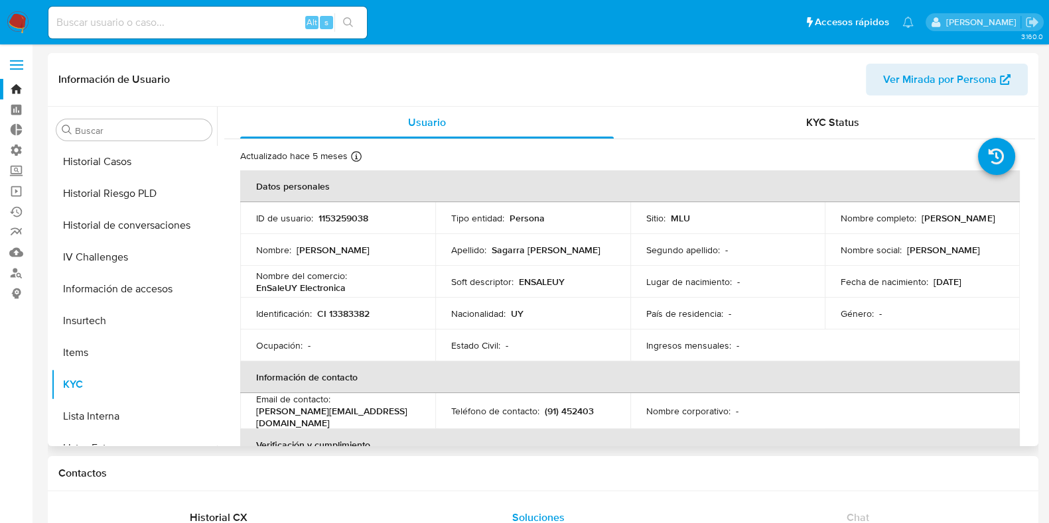
drag, startPoint x: 965, startPoint y: 227, endPoint x: 832, endPoint y: 224, distance: 132.7
click at [832, 224] on td "Nombre completo : [PERSON_NAME]" at bounding box center [921, 218] width 195 height 32
copy p "[PERSON_NAME]"
drag, startPoint x: 1011, startPoint y: 434, endPoint x: 1007, endPoint y: 424, distance: 11.3
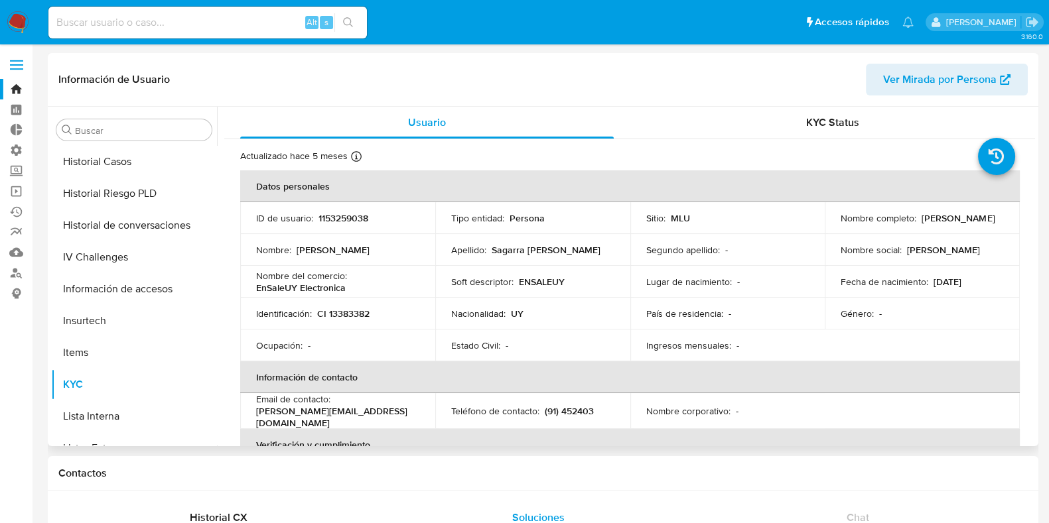
click at [1011, 434] on th "Verificación y cumplimiento" at bounding box center [629, 445] width 779 height 32
click at [10, 20] on img at bounding box center [18, 22] width 23 height 23
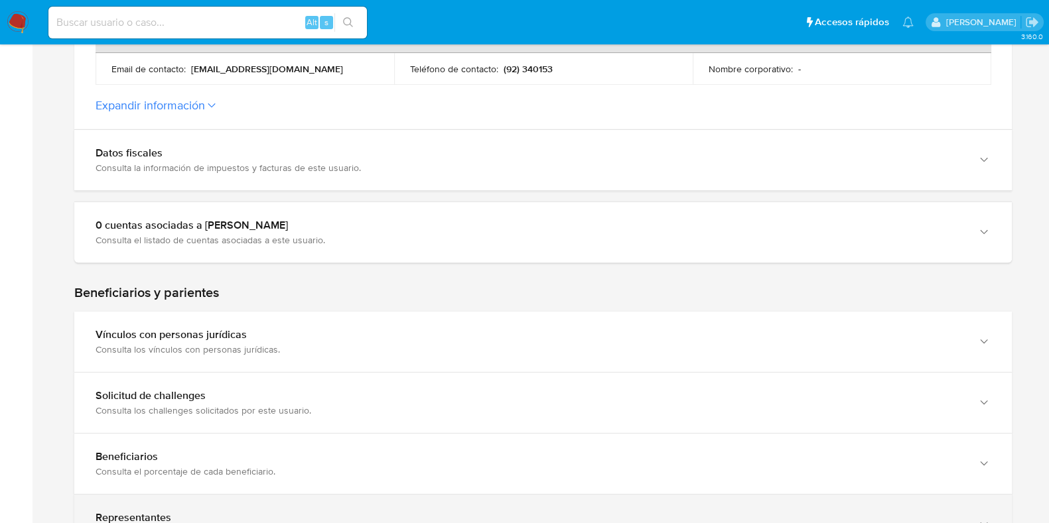
scroll to position [746, 0]
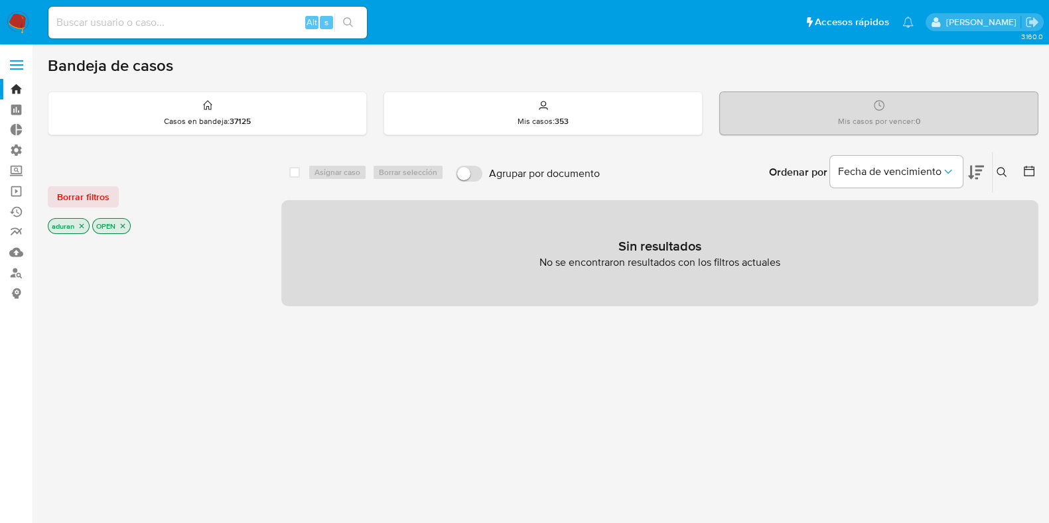
click at [428, 520] on div "select-all-cases-checkbox Asignar caso Borrar selección Agrupar por documento O…" at bounding box center [659, 451] width 757 height 600
click at [112, 208] on div "Borrar filtros aduran OPEN" at bounding box center [154, 199] width 212 height 75
click at [99, 204] on span "Borrar filtros" at bounding box center [83, 197] width 52 height 19
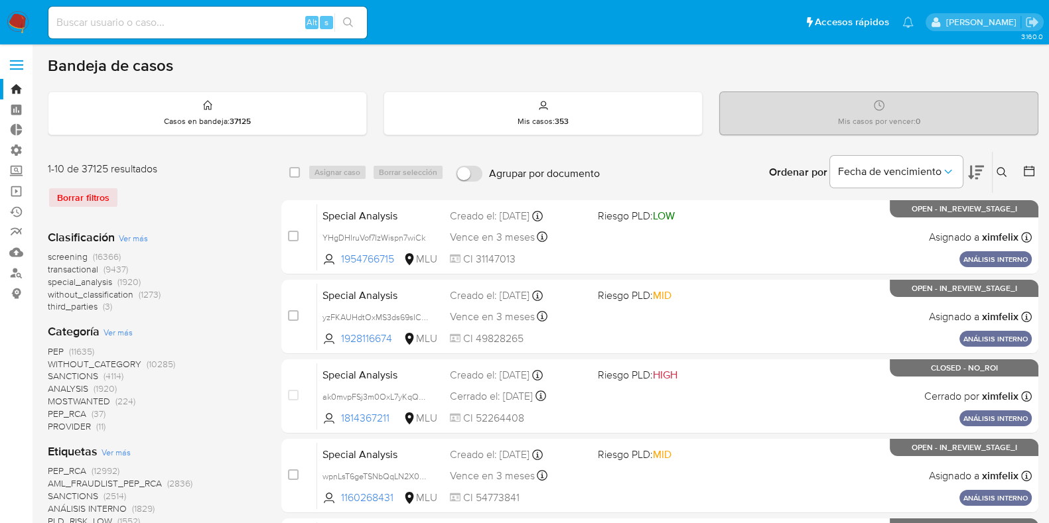
click at [1031, 170] on icon at bounding box center [1028, 170] width 13 height 13
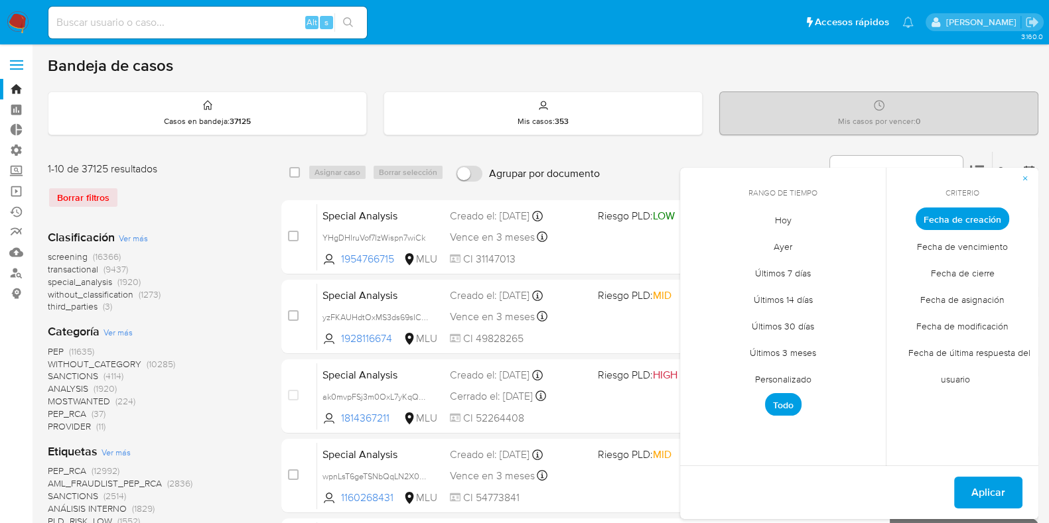
click at [763, 379] on span "Personalizado" at bounding box center [783, 378] width 84 height 27
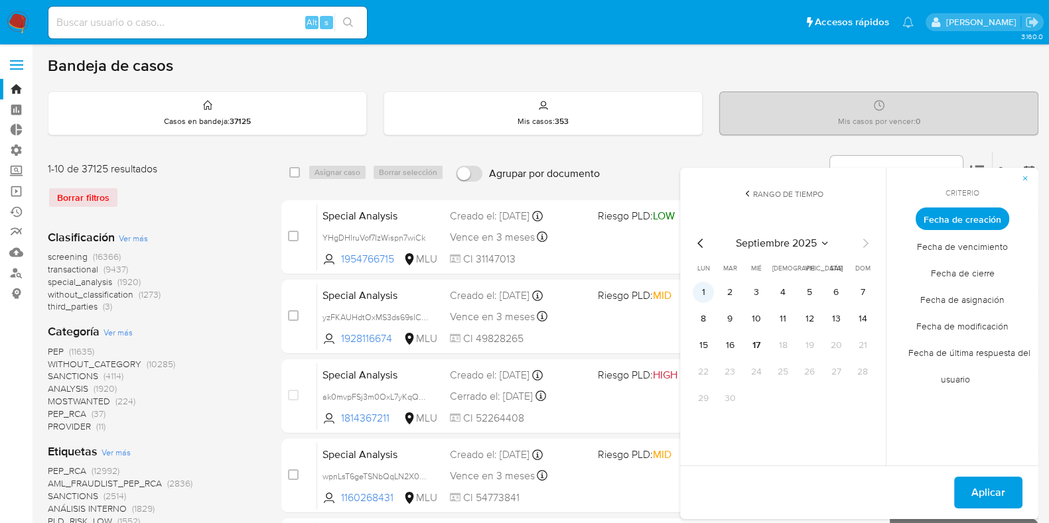
click at [696, 283] on button "1" at bounding box center [702, 292] width 21 height 21
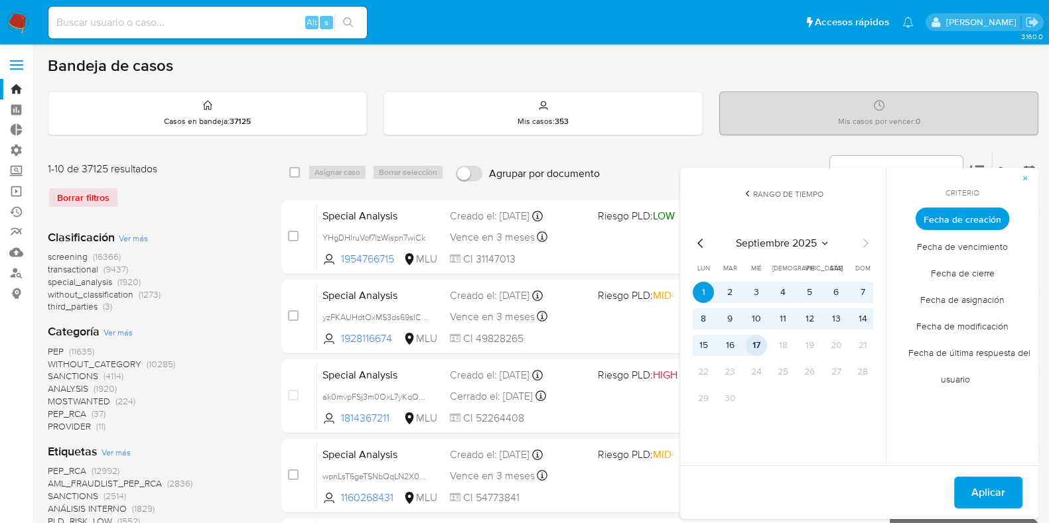
click at [753, 347] on button "17" at bounding box center [755, 345] width 21 height 21
click at [981, 489] on span "Aplicar" at bounding box center [988, 492] width 34 height 29
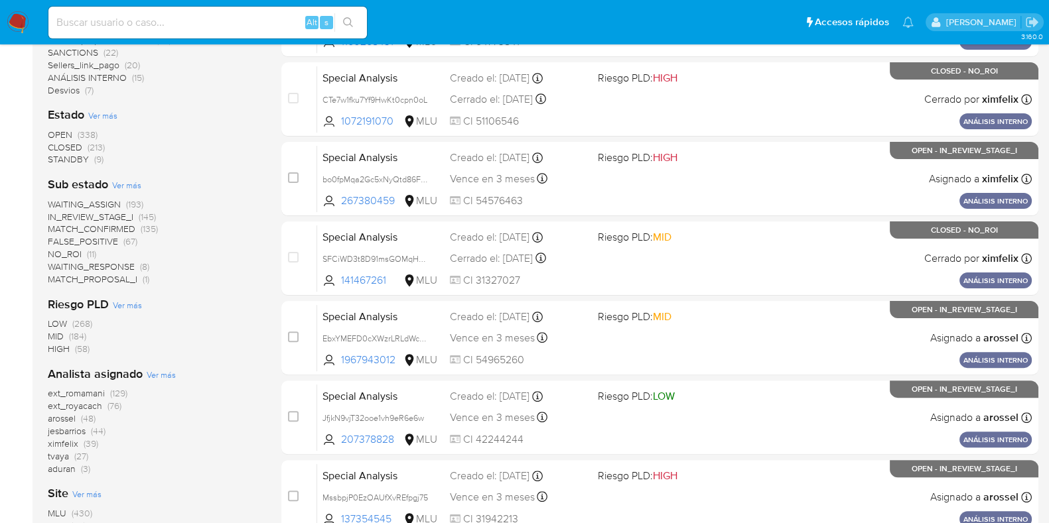
scroll to position [398, 0]
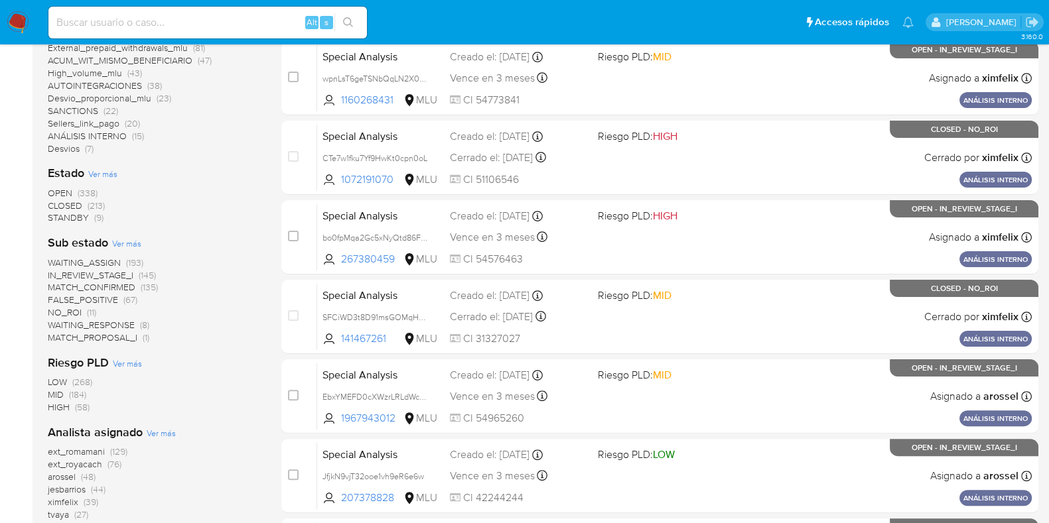
click at [73, 218] on span "STANDBY" at bounding box center [68, 217] width 41 height 13
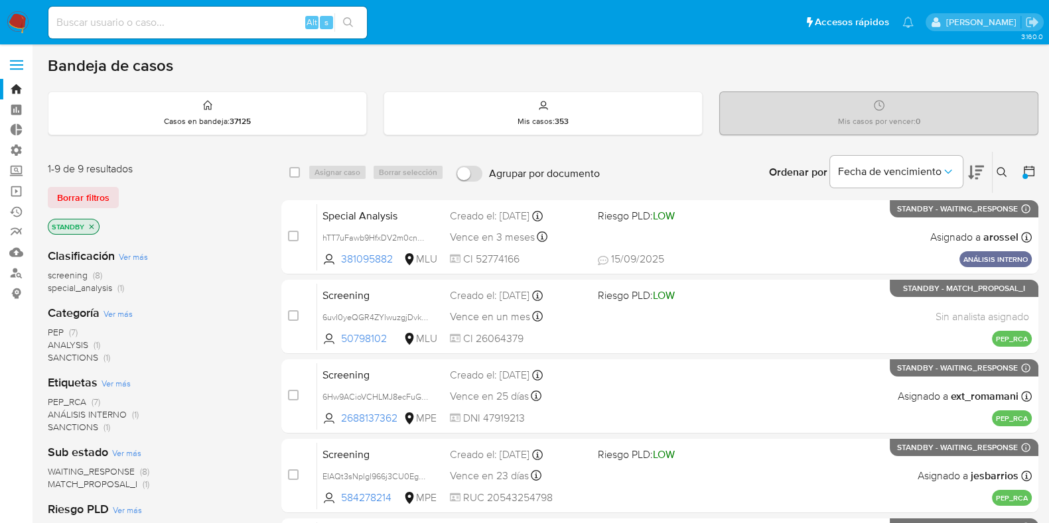
click at [92, 227] on icon "close-filter" at bounding box center [92, 227] width 8 height 8
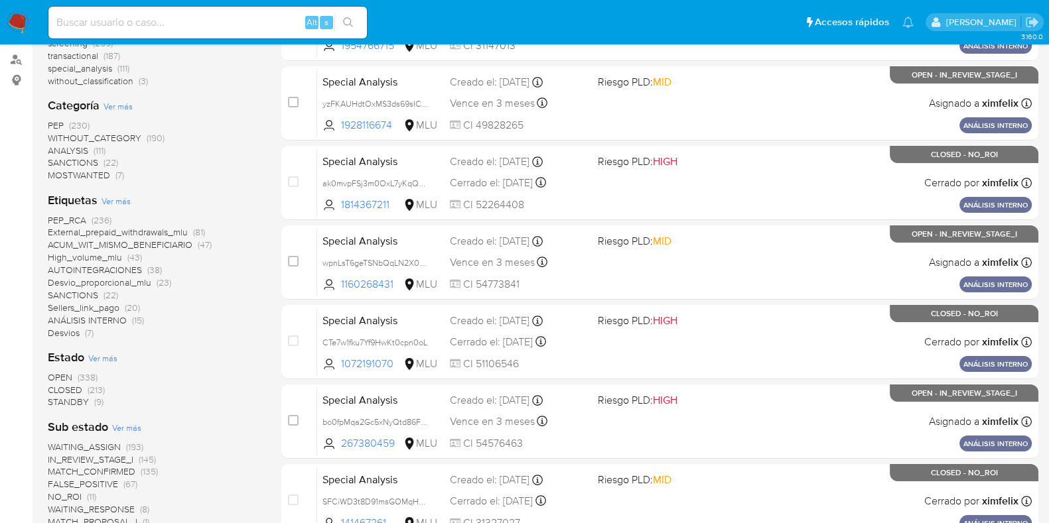
scroll to position [249, 0]
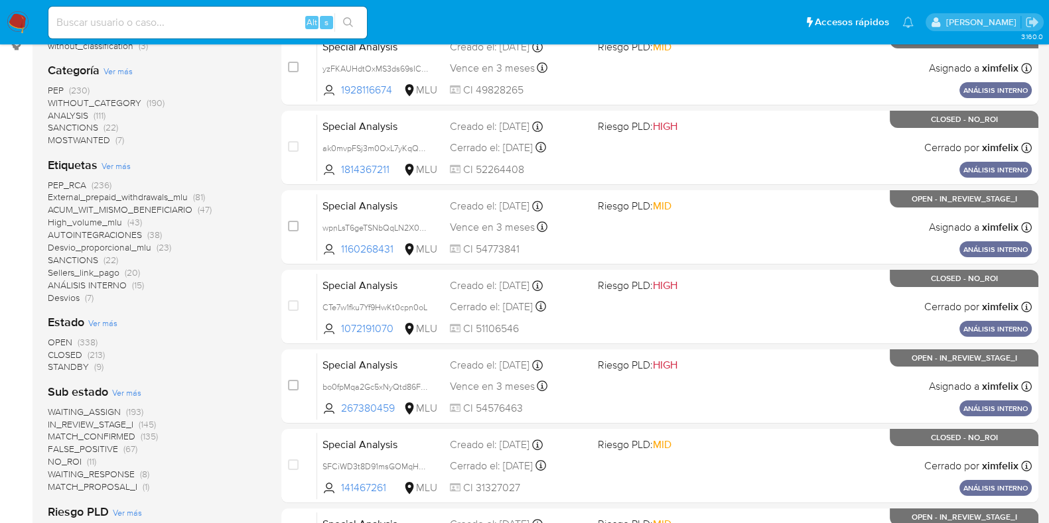
click at [10, 456] on aside "Bandeja Tablero Tablero Externo Administración Reglas Roles Usuarios Equipos Co…" at bounding box center [16, 336] width 32 height 1171
click at [7, 411] on aside "Bandeja Tablero Tablero Externo Administración Reglas Roles Usuarios Equipos Co…" at bounding box center [16, 336] width 32 height 1171
